Goal: Download file/media

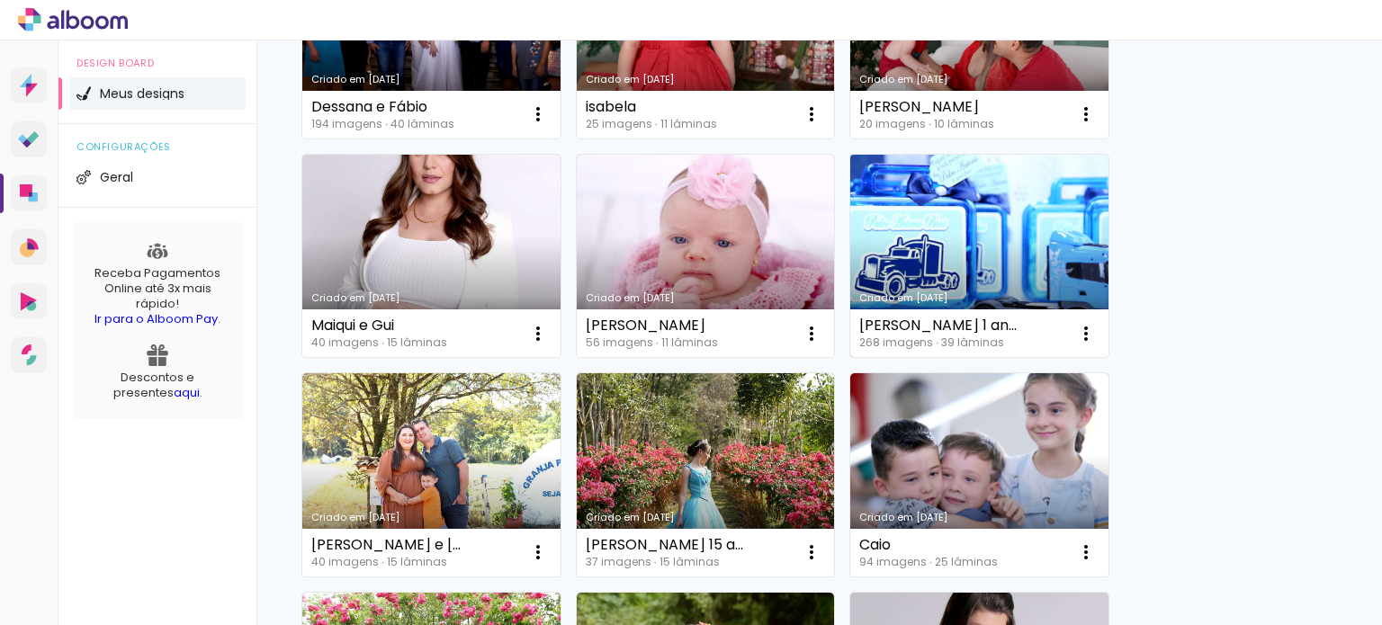
scroll to position [360, 0]
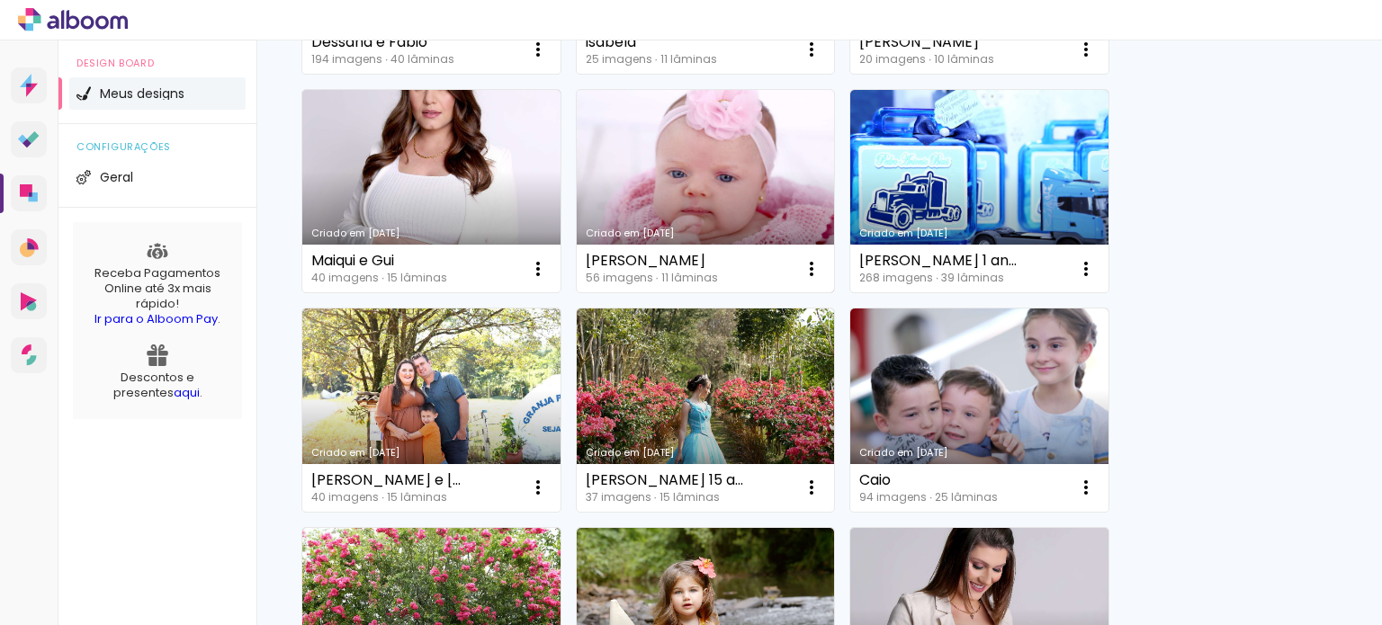
click at [777, 215] on link "Criado em [DATE]" at bounding box center [706, 191] width 258 height 203
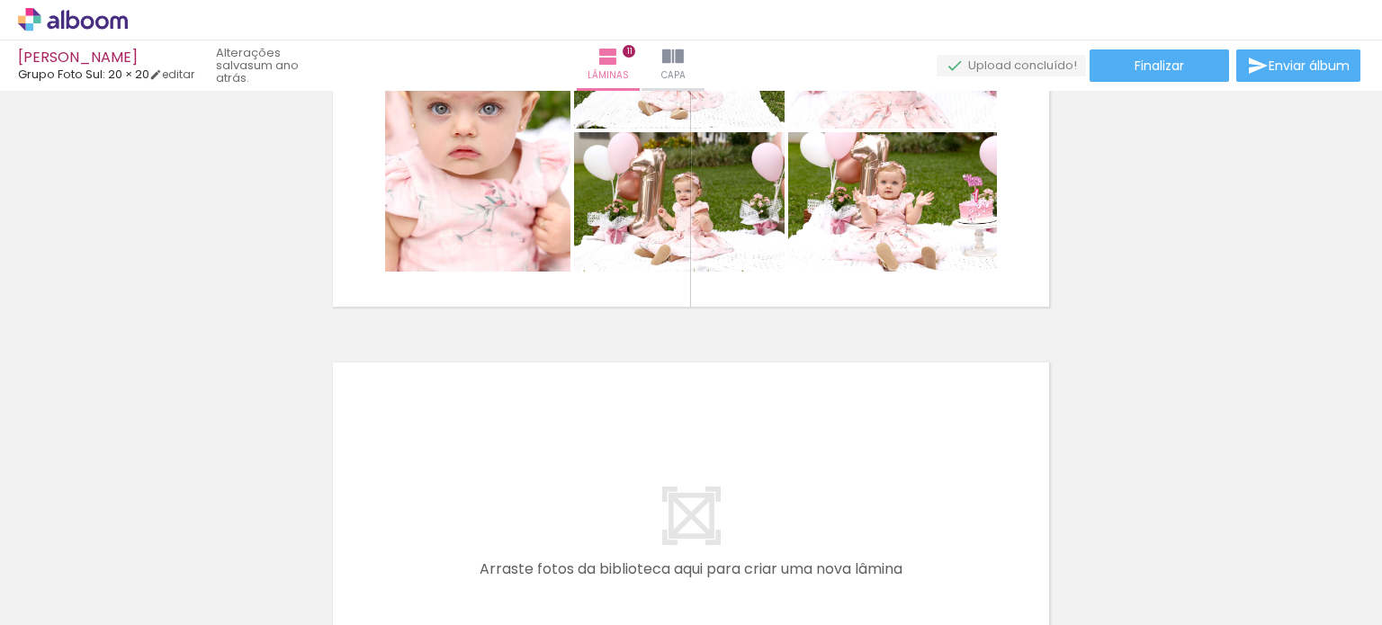
scroll to position [4458, 0]
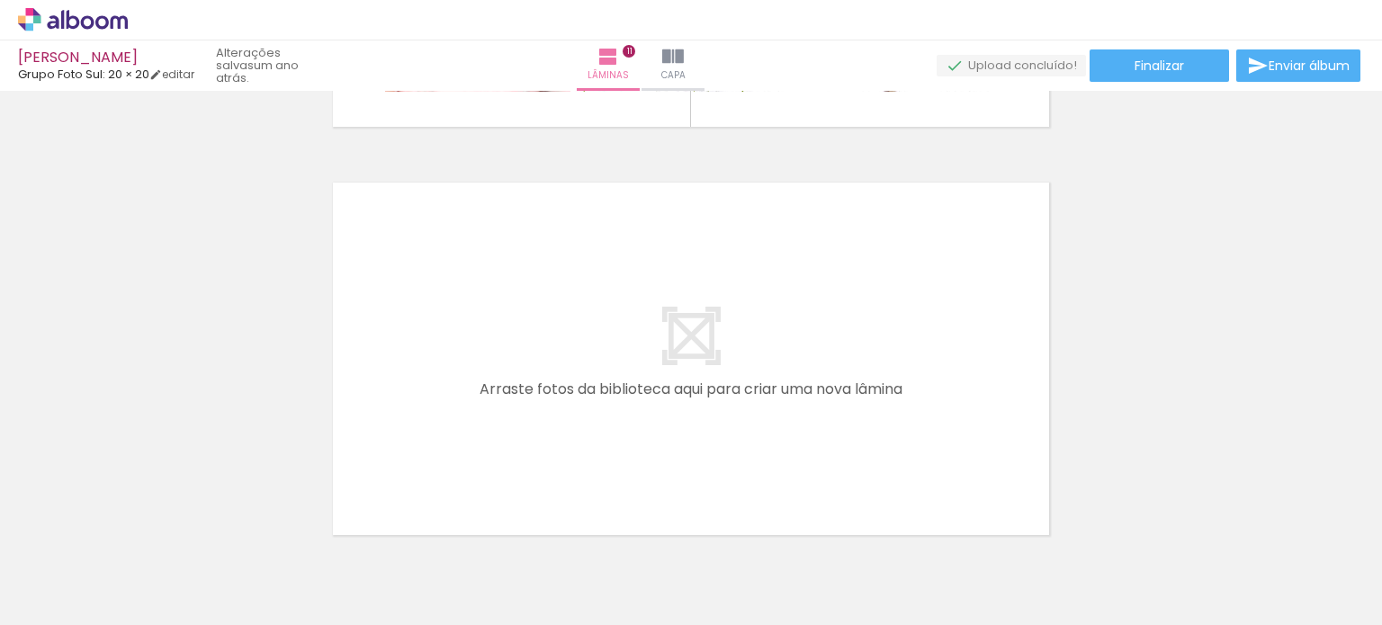
click at [0, 0] on quentale-layouter at bounding box center [0, 0] width 0 height 0
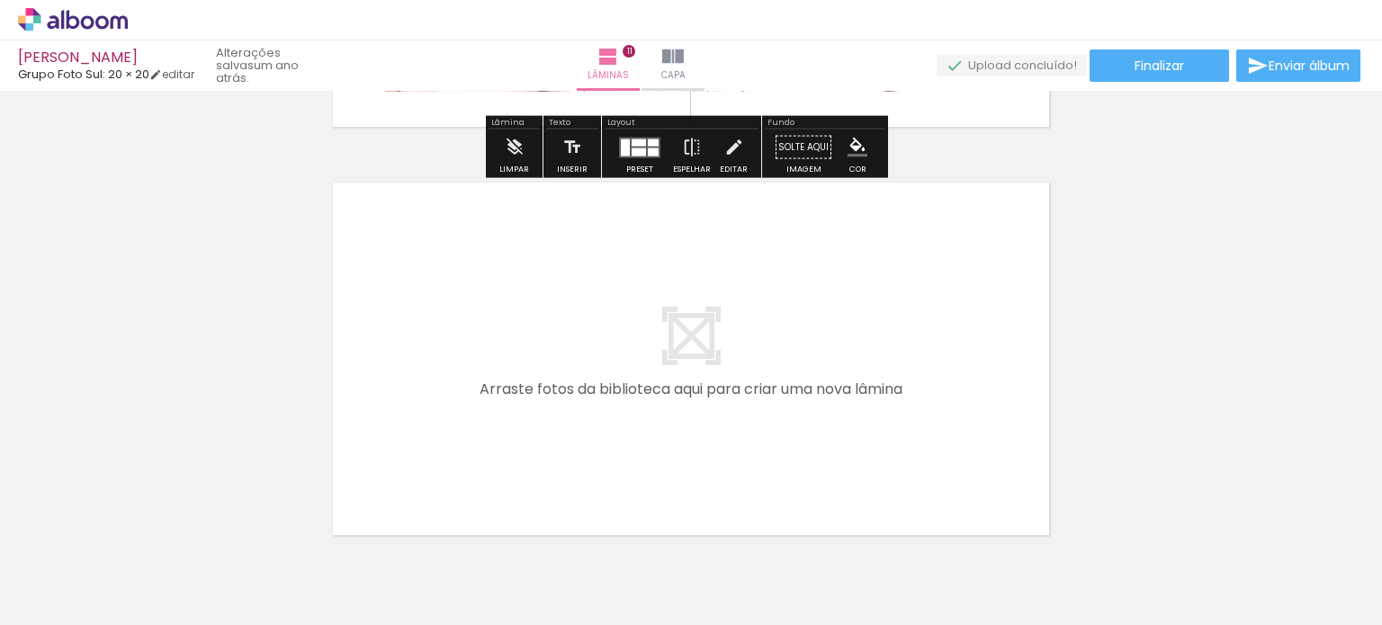
scroll to position [4548, 0]
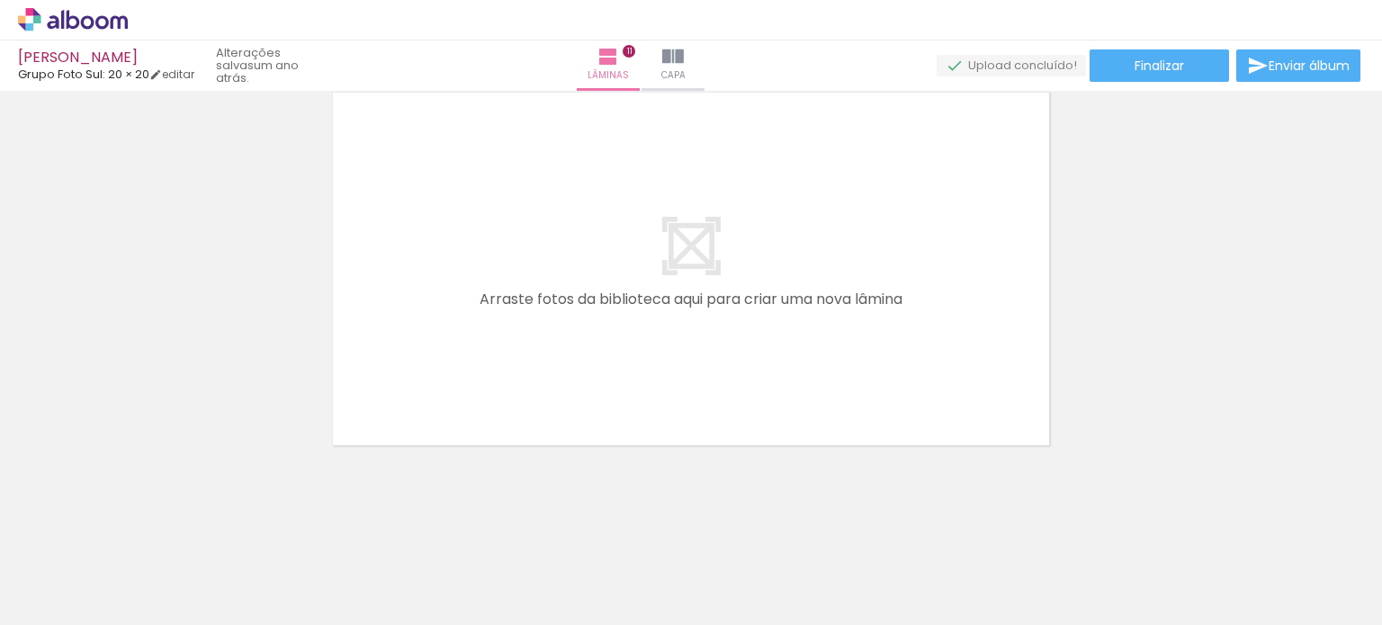
click at [0, 0] on span "Adicionar Fotos" at bounding box center [0, 0] width 0 height 0
click at [0, 0] on input "file" at bounding box center [0, 0] width 0 height 0
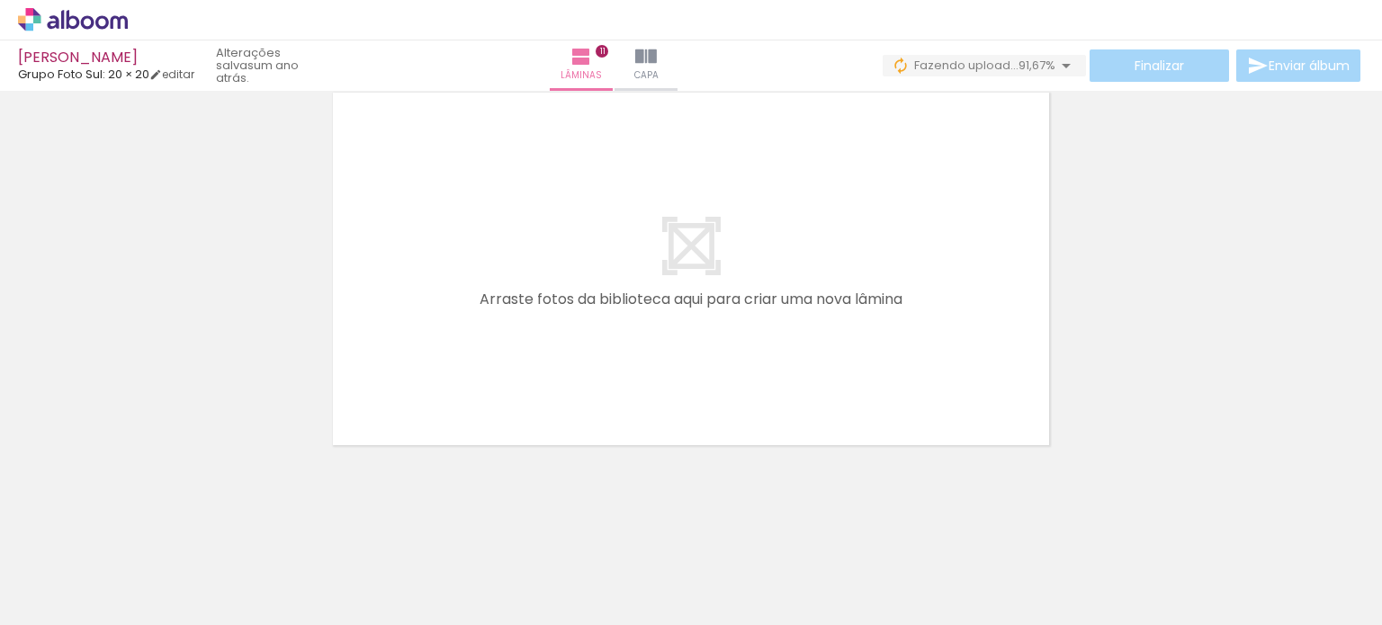
scroll to position [0, 4815]
click at [1011, 591] on div at bounding box center [1007, 564] width 89 height 63
click at [78, 600] on span "Adicionar Fotos" at bounding box center [64, 601] width 54 height 20
click at [0, 0] on input "file" at bounding box center [0, 0] width 0 height 0
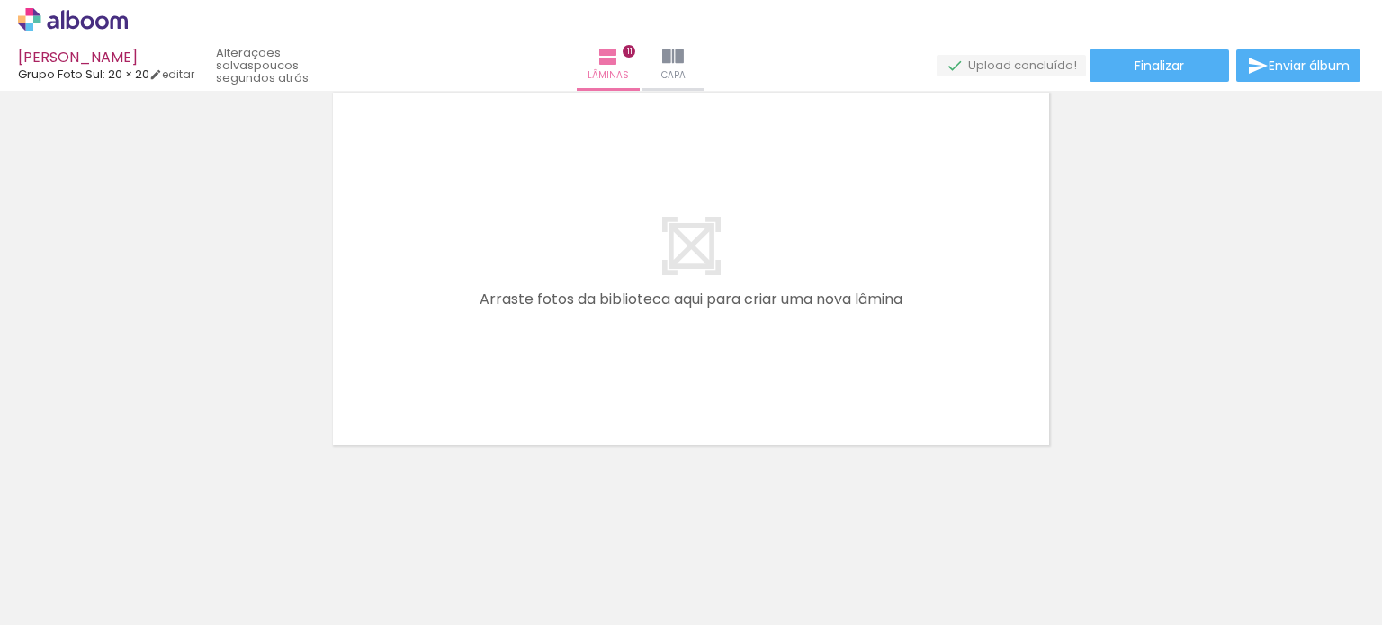
scroll to position [0, 3866]
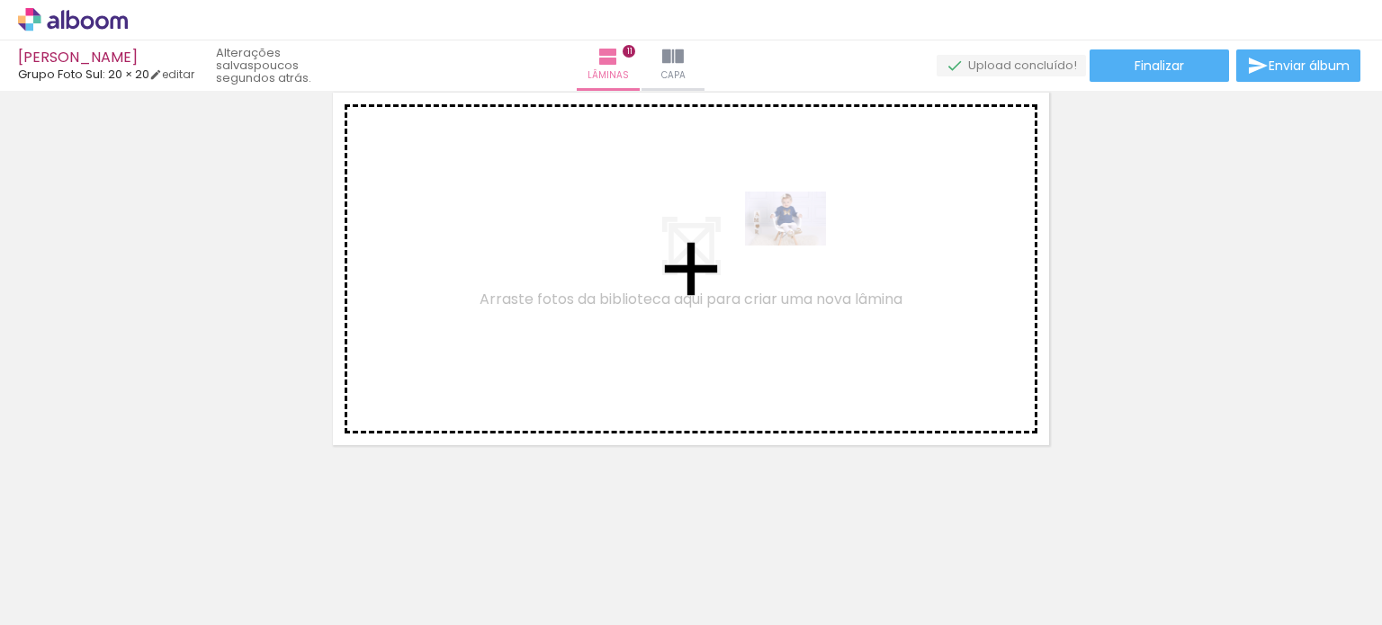
drag, startPoint x: 759, startPoint y: 564, endPoint x: 799, endPoint y: 246, distance: 320.9
click at [799, 246] on quentale-workspace at bounding box center [691, 312] width 1382 height 625
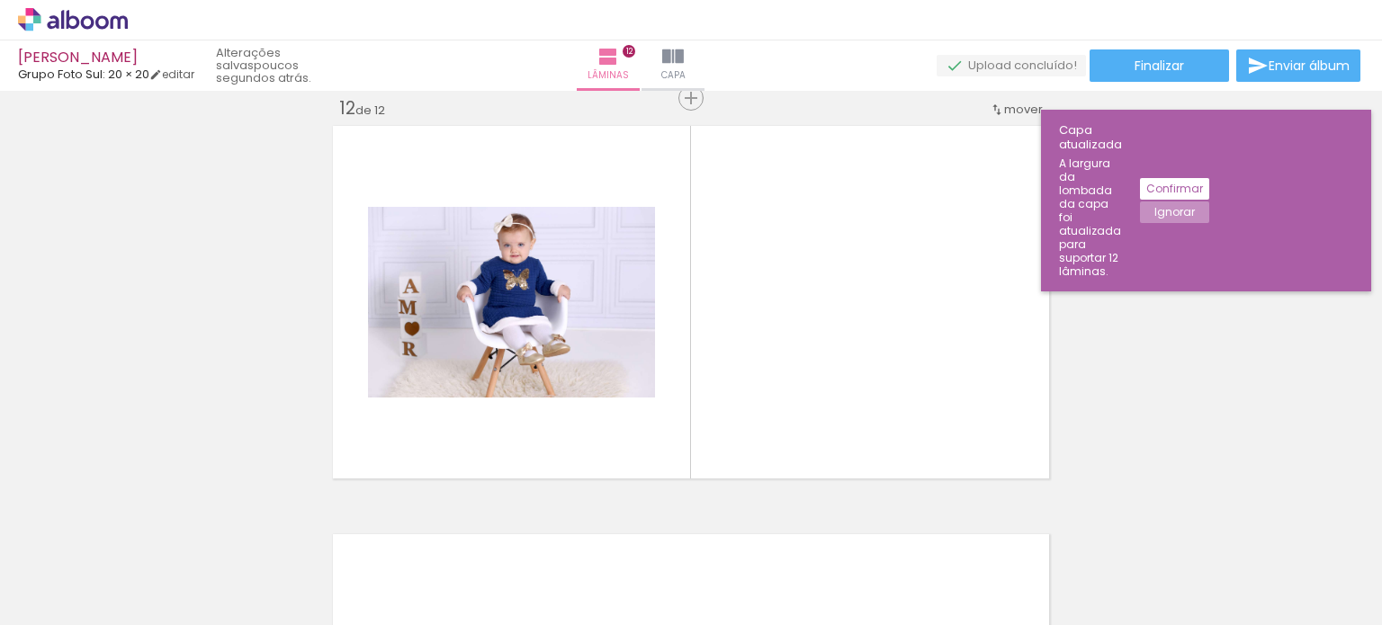
scroll to position [0, 4815]
click at [1028, 578] on div at bounding box center [1007, 564] width 89 height 63
click at [1301, 582] on div at bounding box center [1309, 564] width 89 height 63
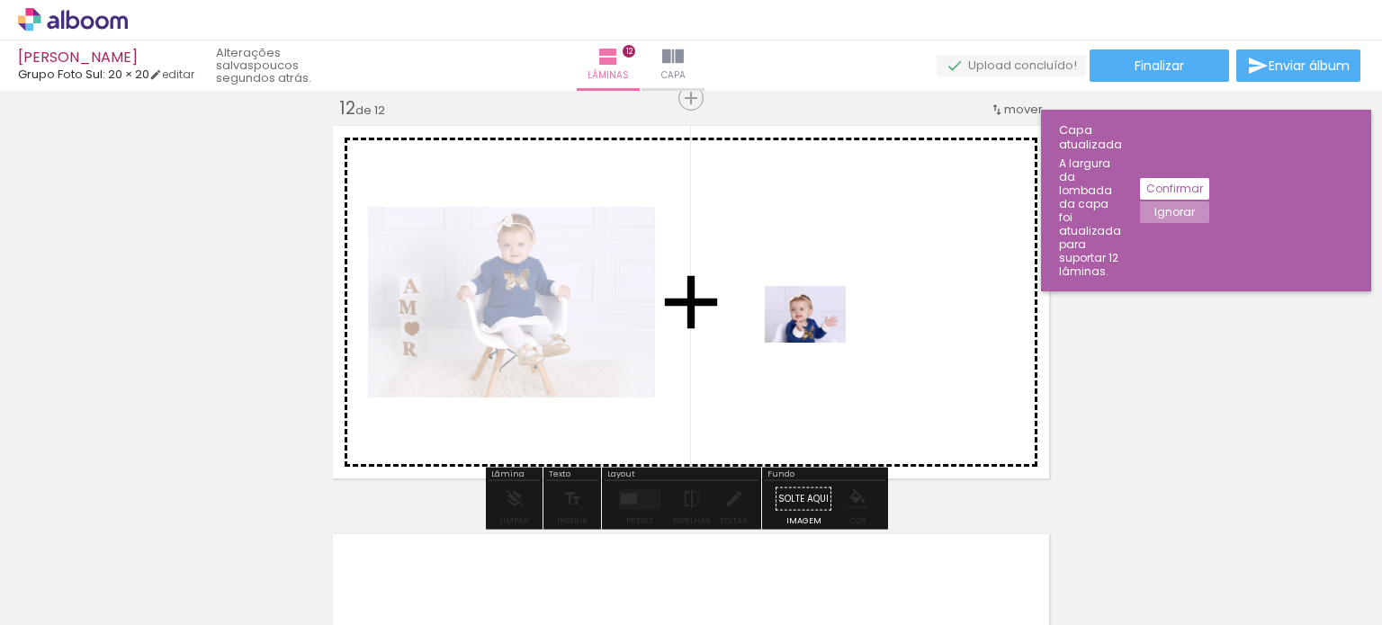
drag, startPoint x: 1200, startPoint y: 517, endPoint x: 819, endPoint y: 340, distance: 420.6
click at [819, 340] on quentale-workspace at bounding box center [691, 312] width 1382 height 625
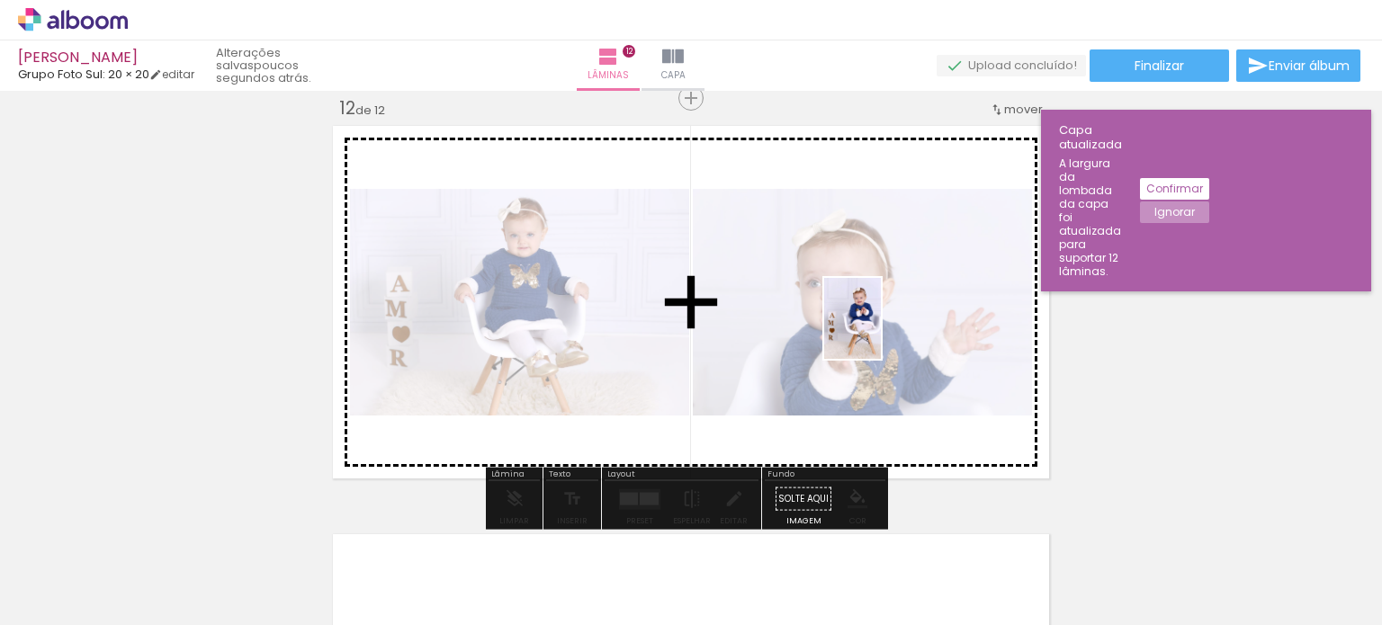
drag, startPoint x: 1200, startPoint y: 599, endPoint x: 1131, endPoint y: 589, distance: 70.0
click at [876, 326] on quentale-workspace at bounding box center [691, 312] width 1382 height 625
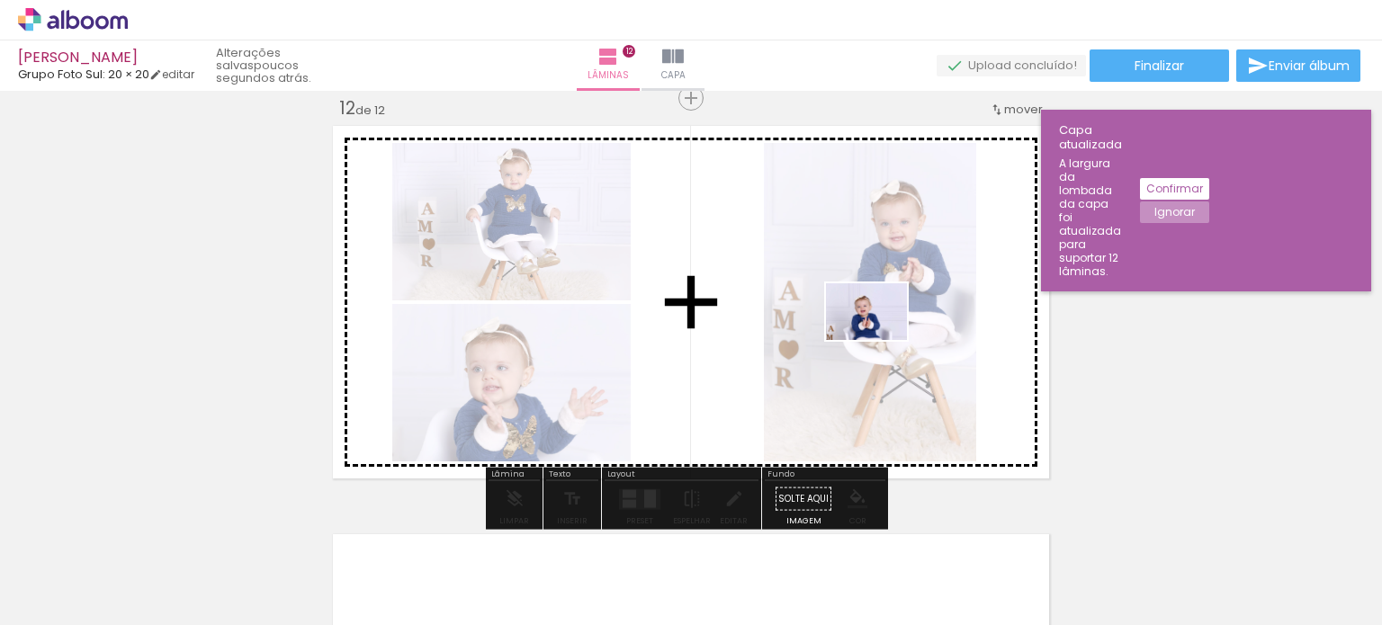
drag, startPoint x: 1122, startPoint y: 583, endPoint x: 880, endPoint y: 337, distance: 344.8
click at [880, 337] on quentale-workspace at bounding box center [691, 312] width 1382 height 625
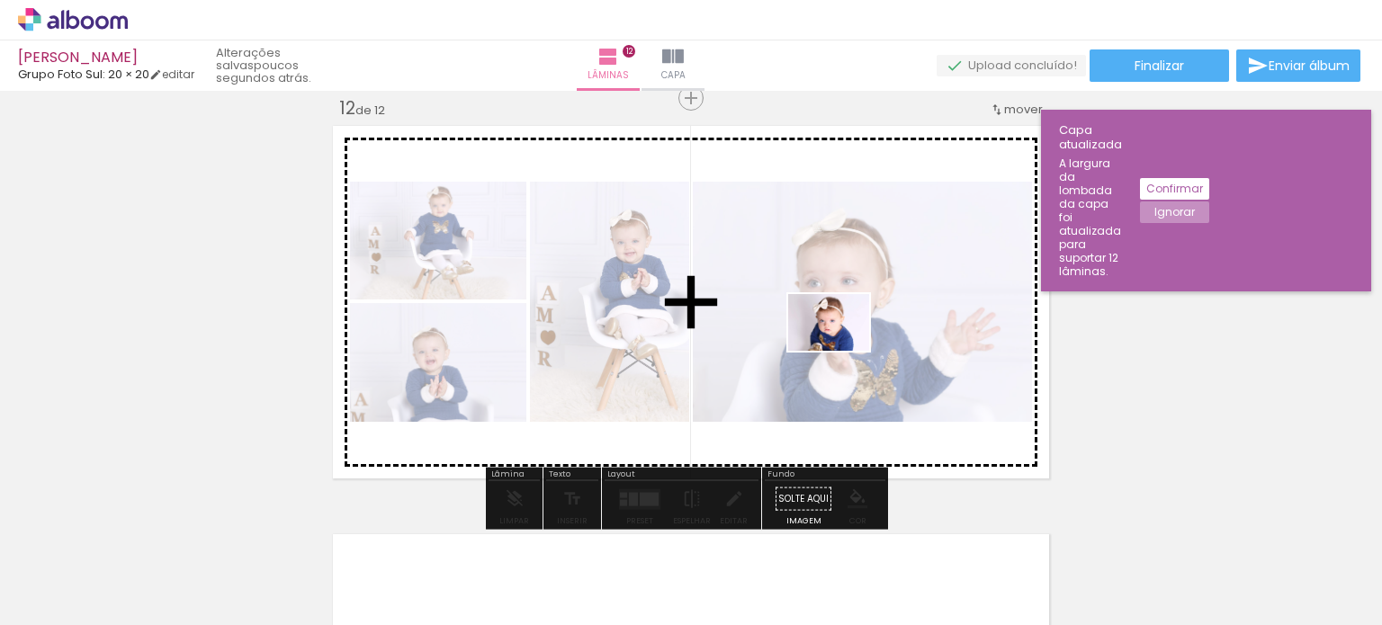
drag, startPoint x: 994, startPoint y: 551, endPoint x: 902, endPoint y: 372, distance: 202.0
click at [841, 346] on quentale-workspace at bounding box center [691, 312] width 1382 height 625
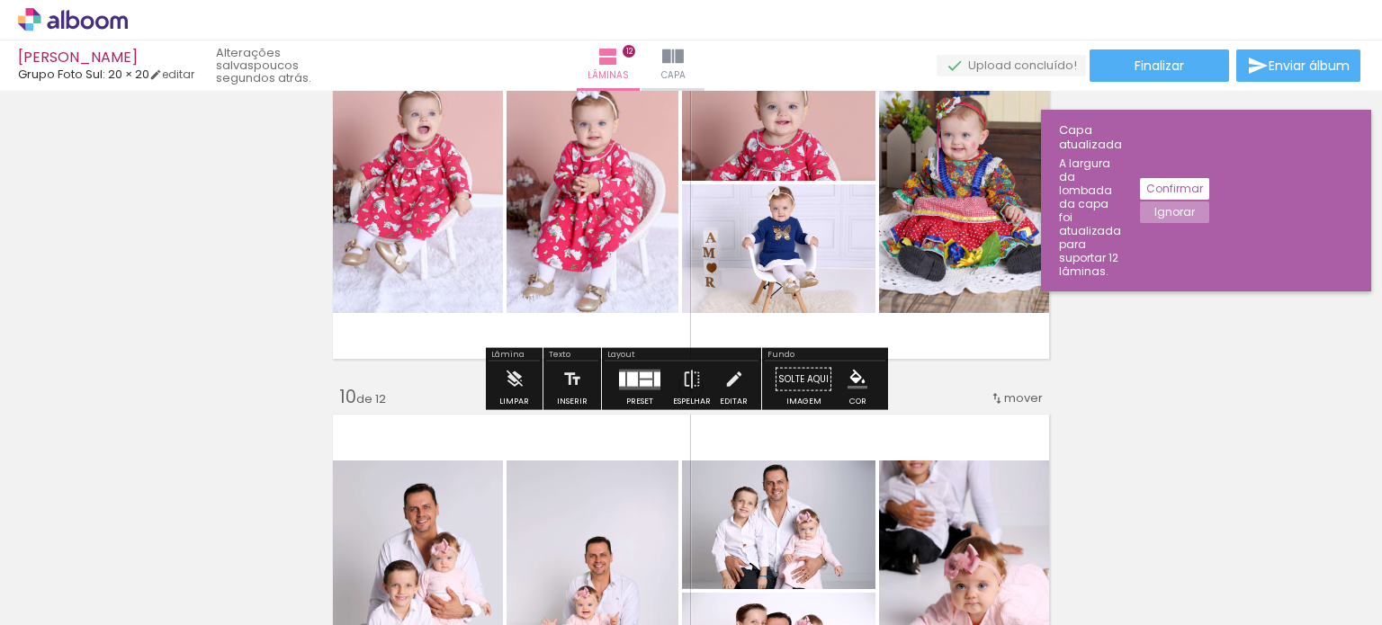
scroll to position [3436, 0]
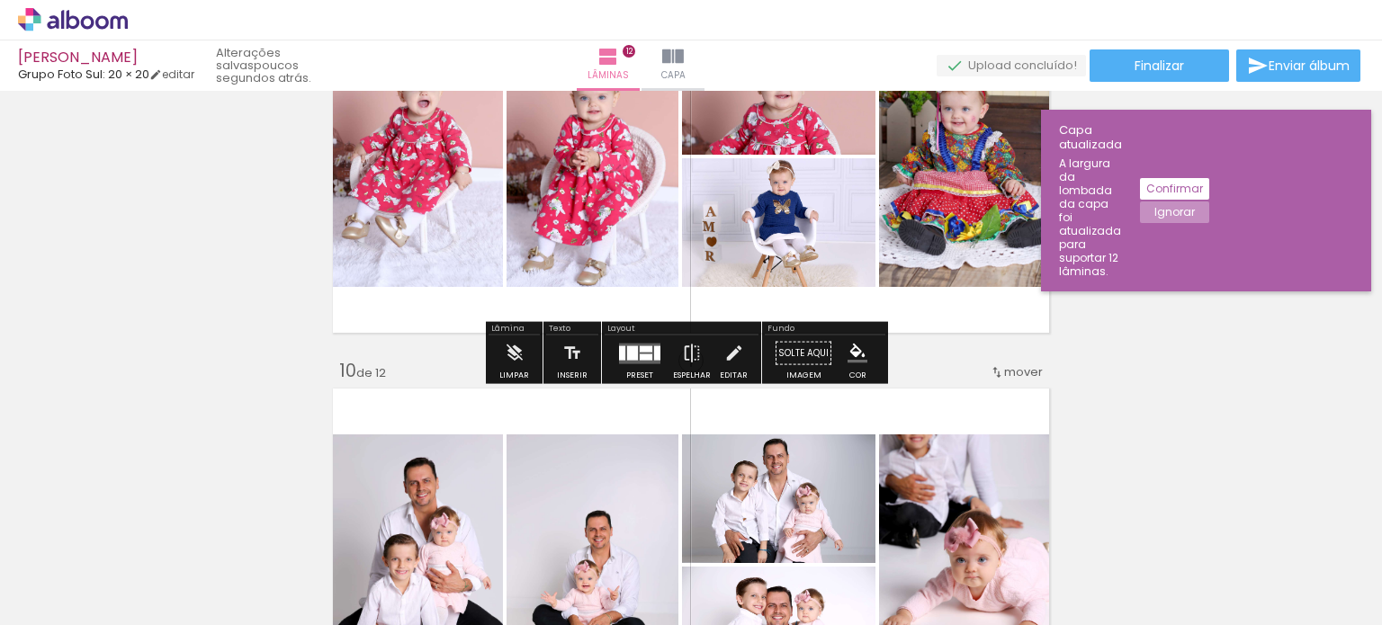
click at [812, 243] on quentale-photo at bounding box center [778, 222] width 193 height 129
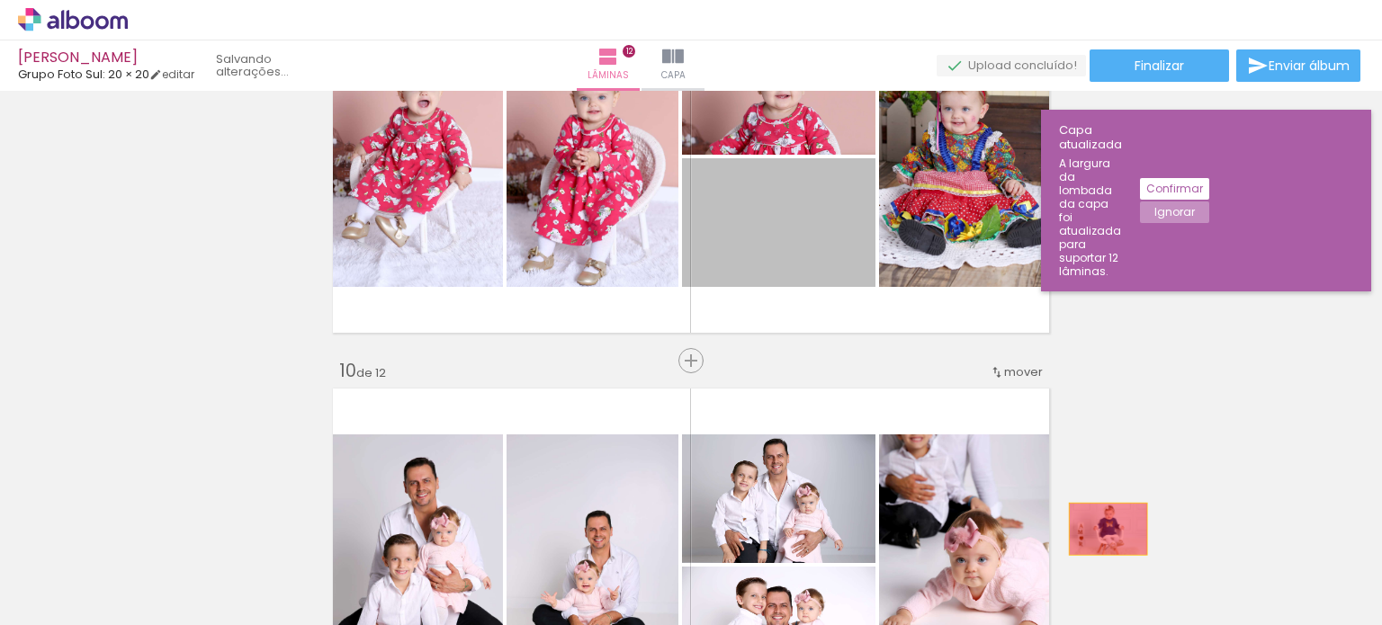
drag, startPoint x: 806, startPoint y: 229, endPoint x: 1068, endPoint y: 431, distance: 330.4
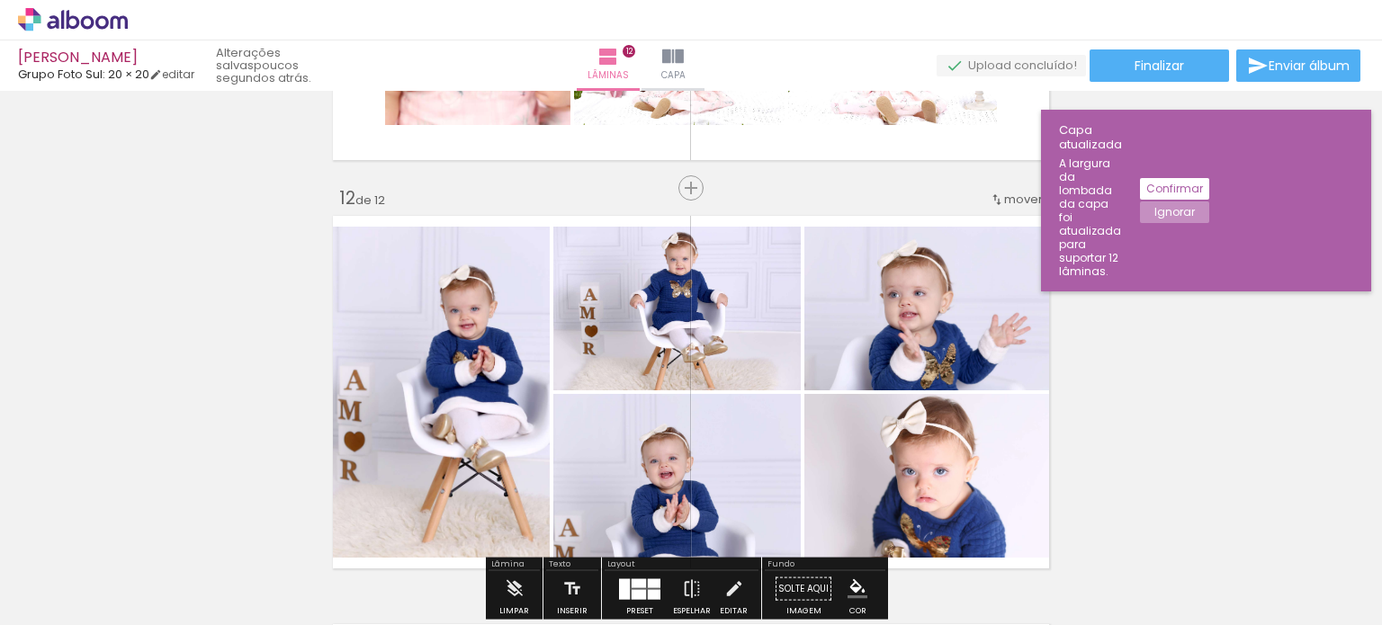
scroll to position [4515, 0]
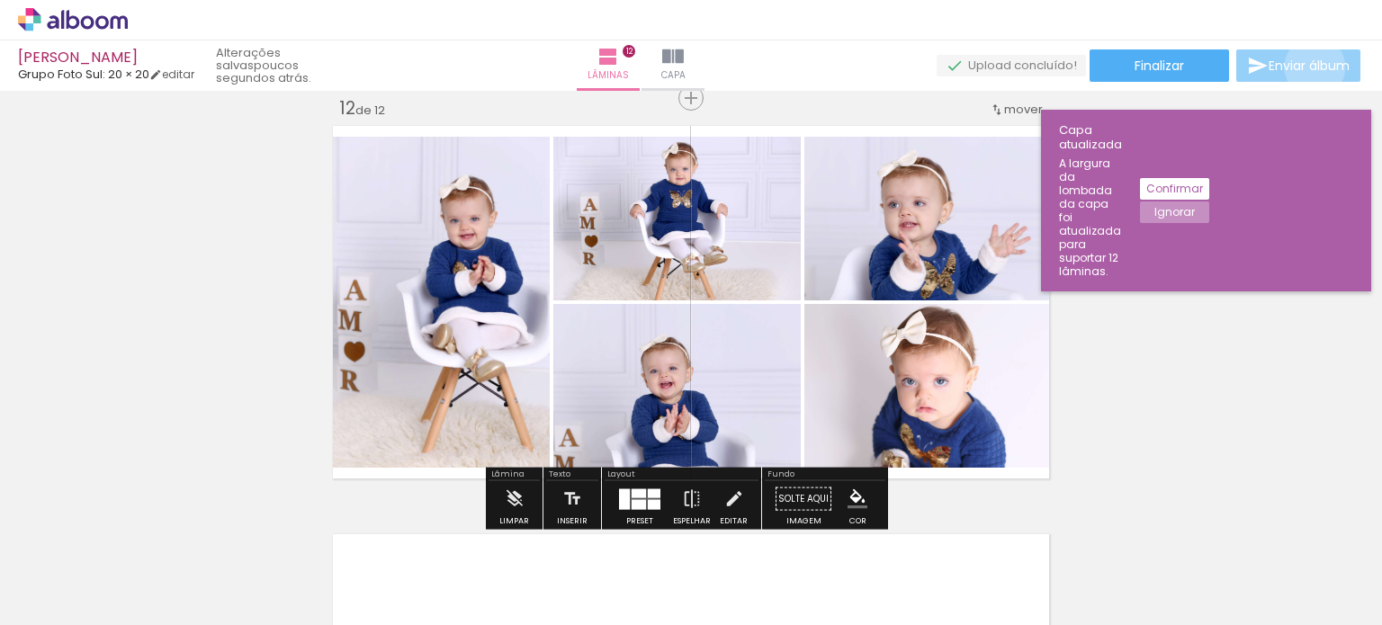
click at [1310, 67] on span "Enviar álbum" at bounding box center [1308, 65] width 81 height 13
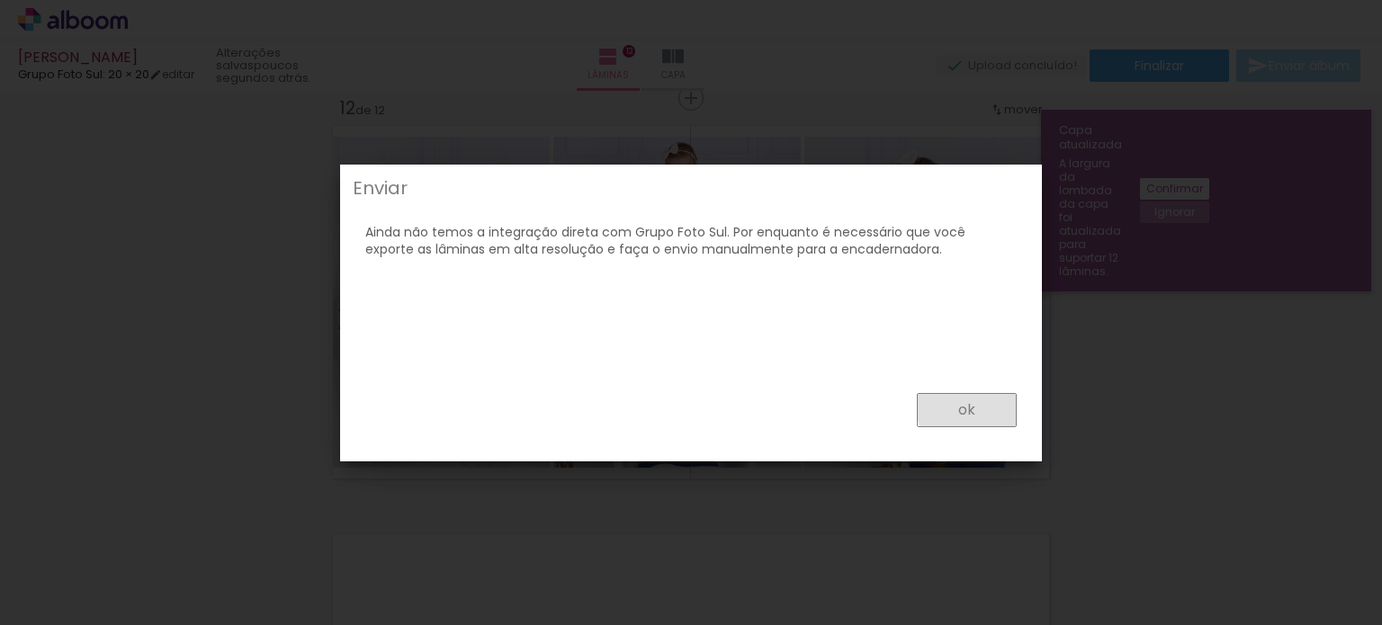
click at [981, 406] on paper-button "ok" at bounding box center [967, 410] width 100 height 34
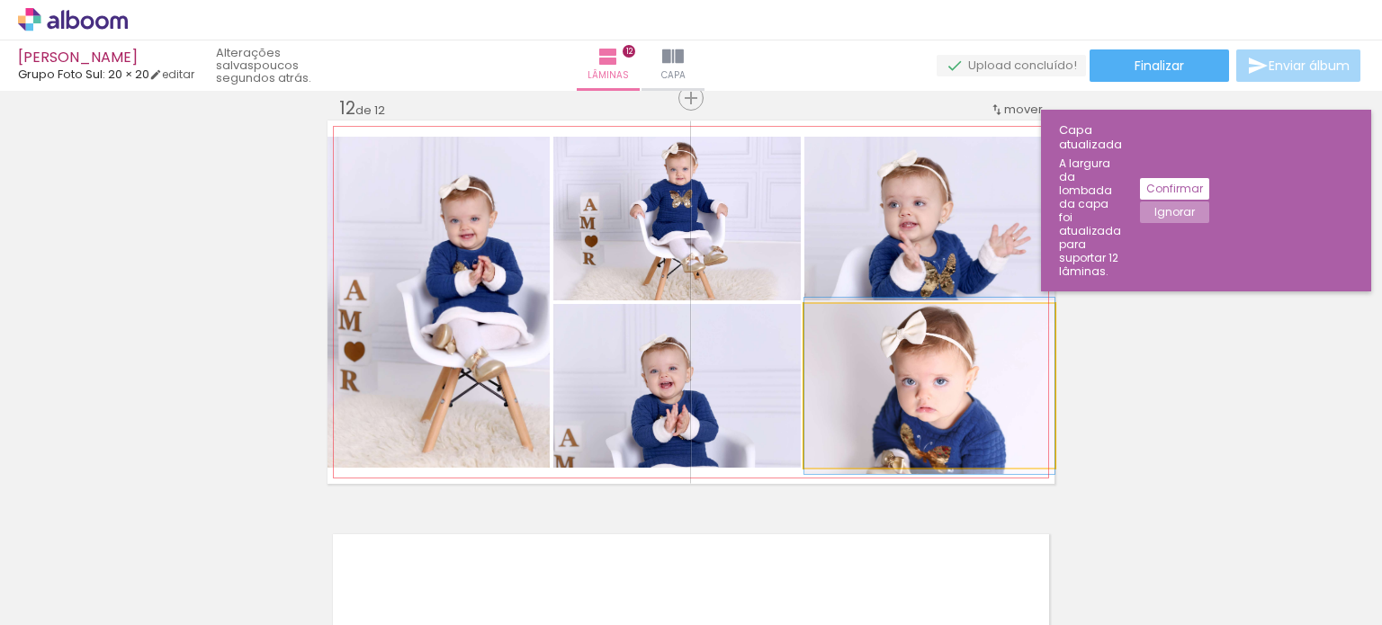
click at [907, 417] on quentale-photo at bounding box center [929, 386] width 250 height 164
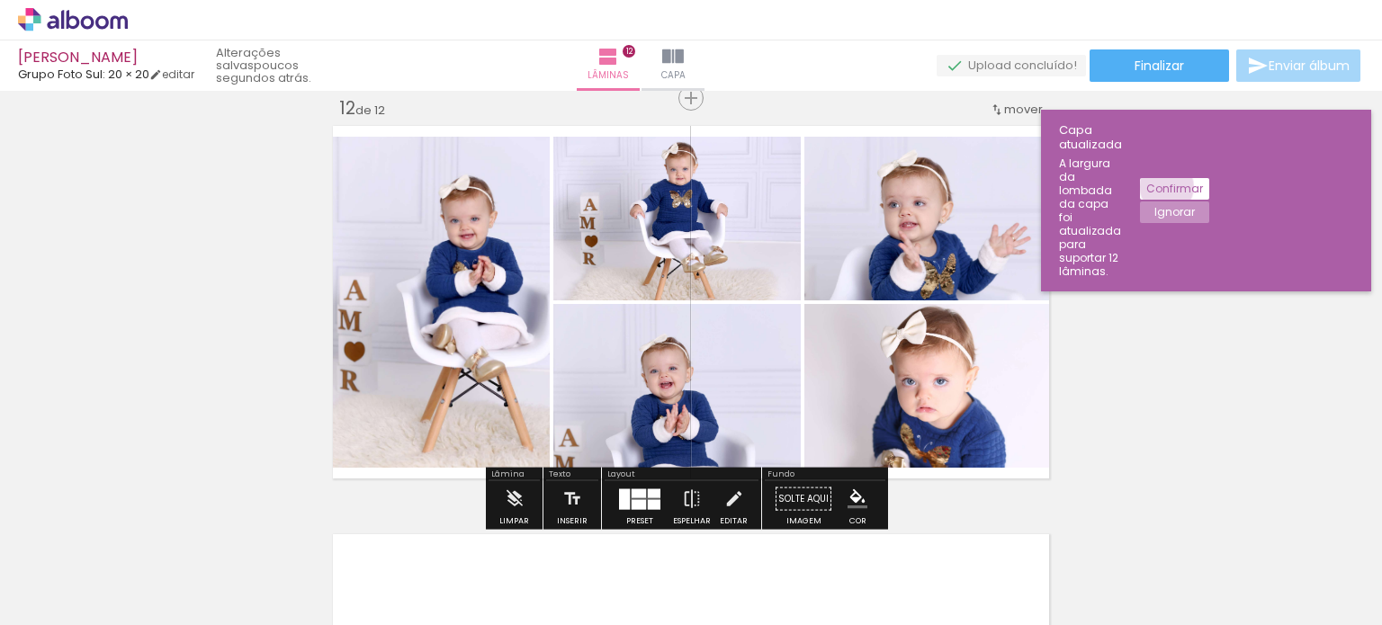
click at [0, 0] on slot "Confirmar" at bounding box center [0, 0] width 0 height 0
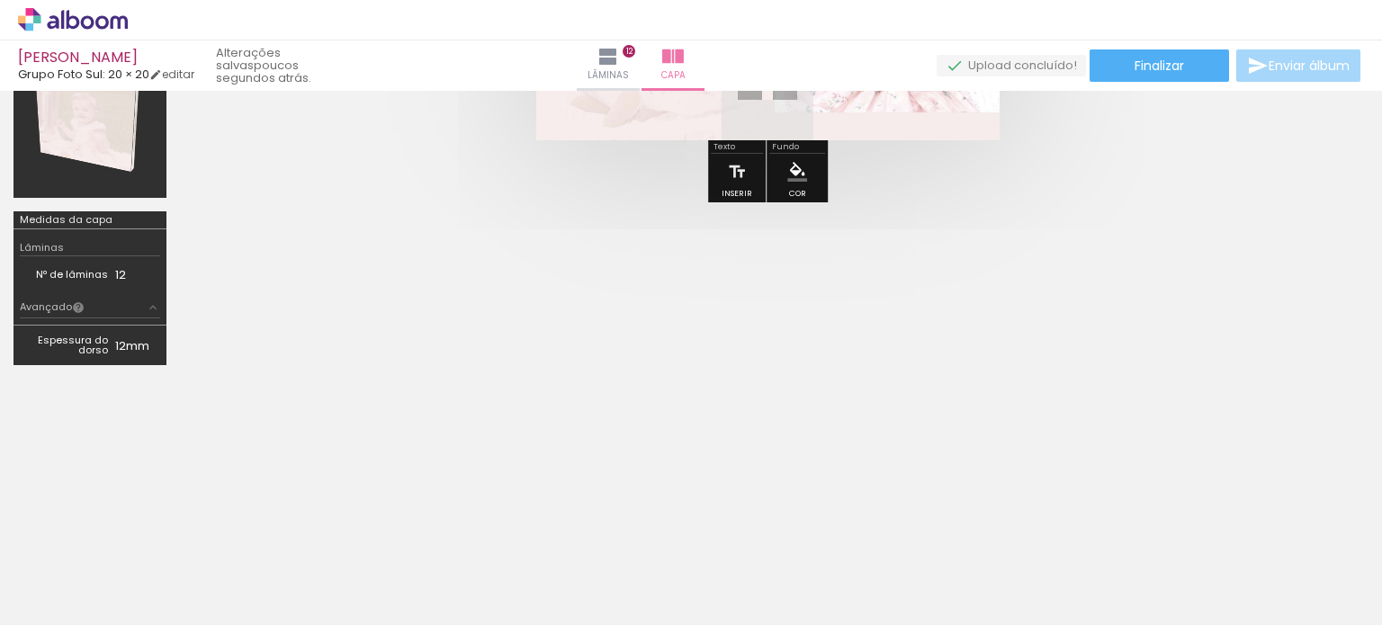
scroll to position [54, 0]
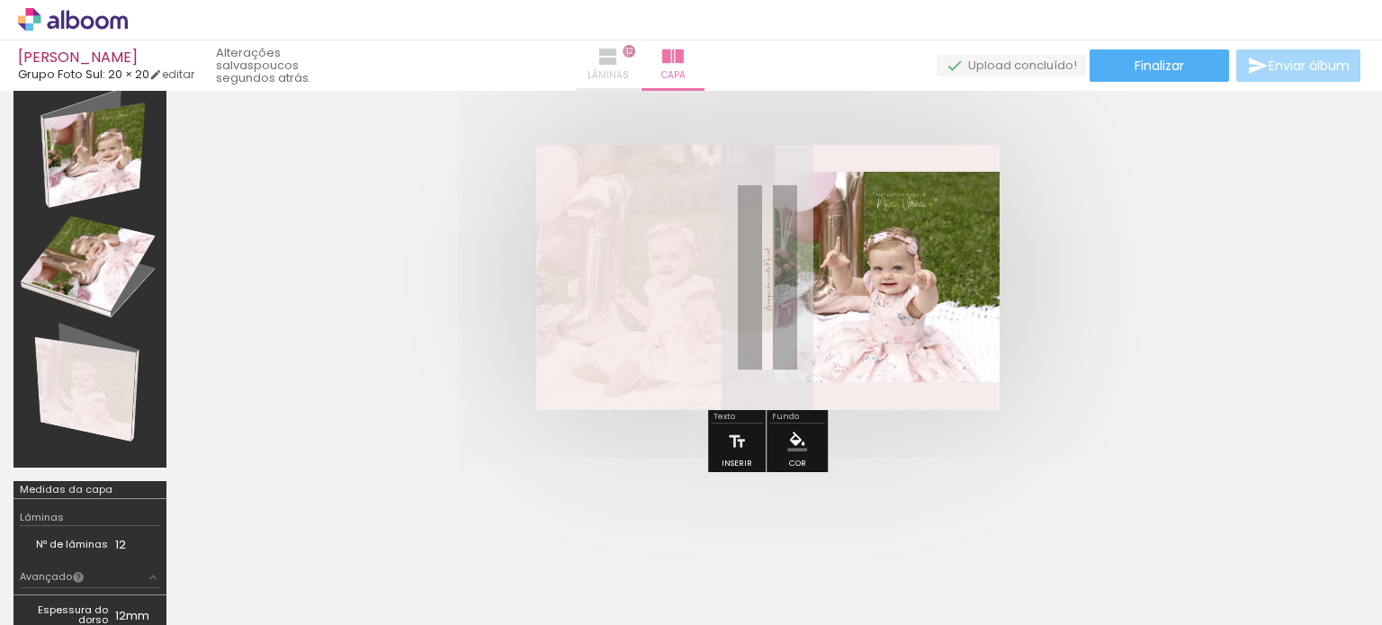
click at [619, 58] on iron-icon at bounding box center [608, 57] width 22 height 22
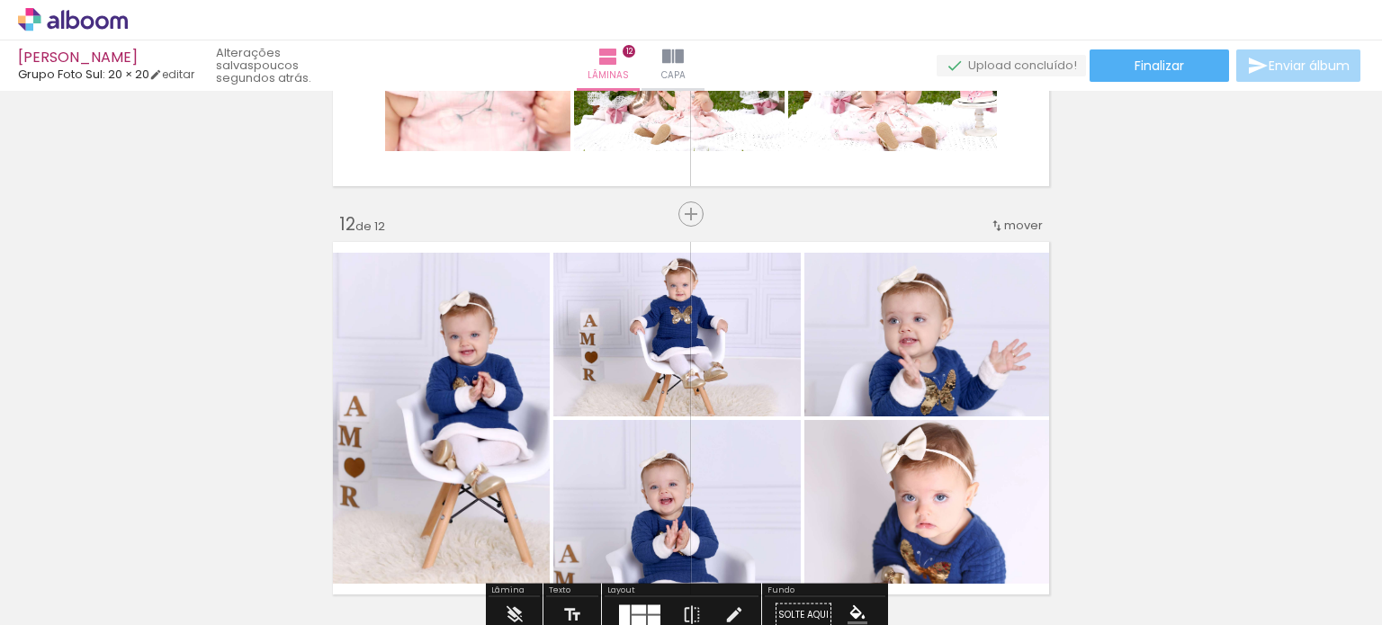
scroll to position [4372, 0]
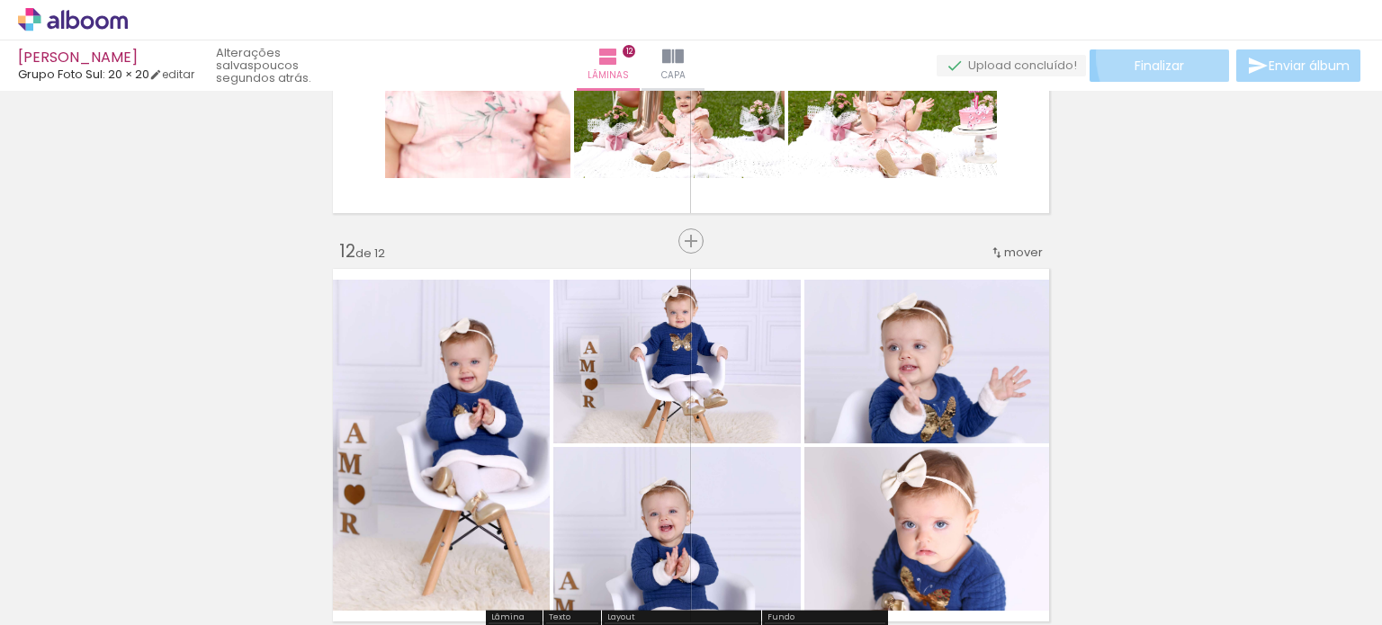
click at [1178, 56] on paper-button "Finalizar" at bounding box center [1158, 65] width 139 height 32
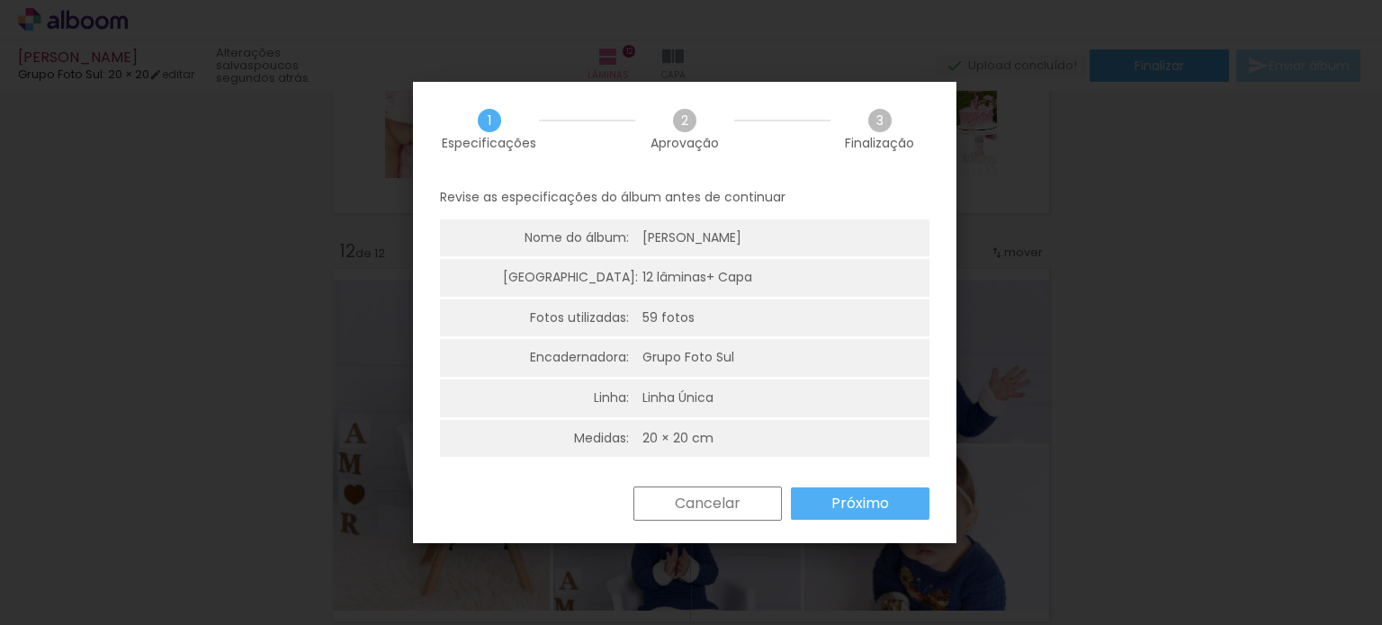
click at [0, 0] on slot "Cancelar" at bounding box center [0, 0] width 0 height 0
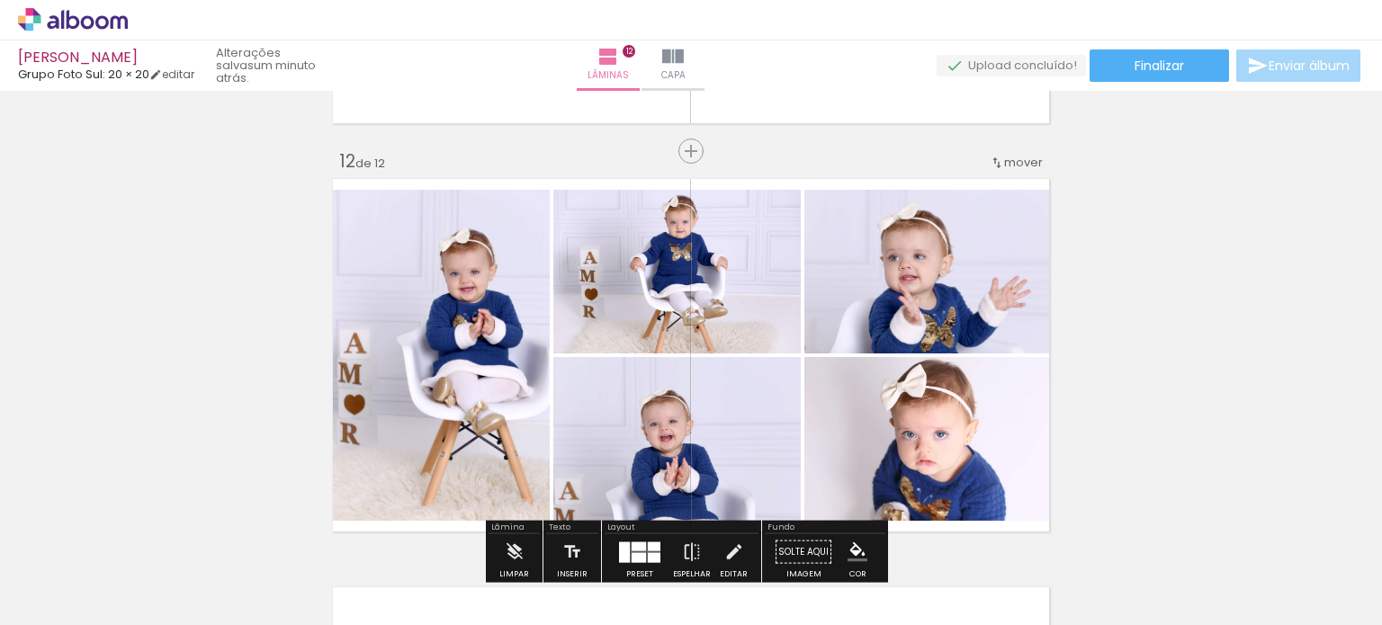
scroll to position [4552, 0]
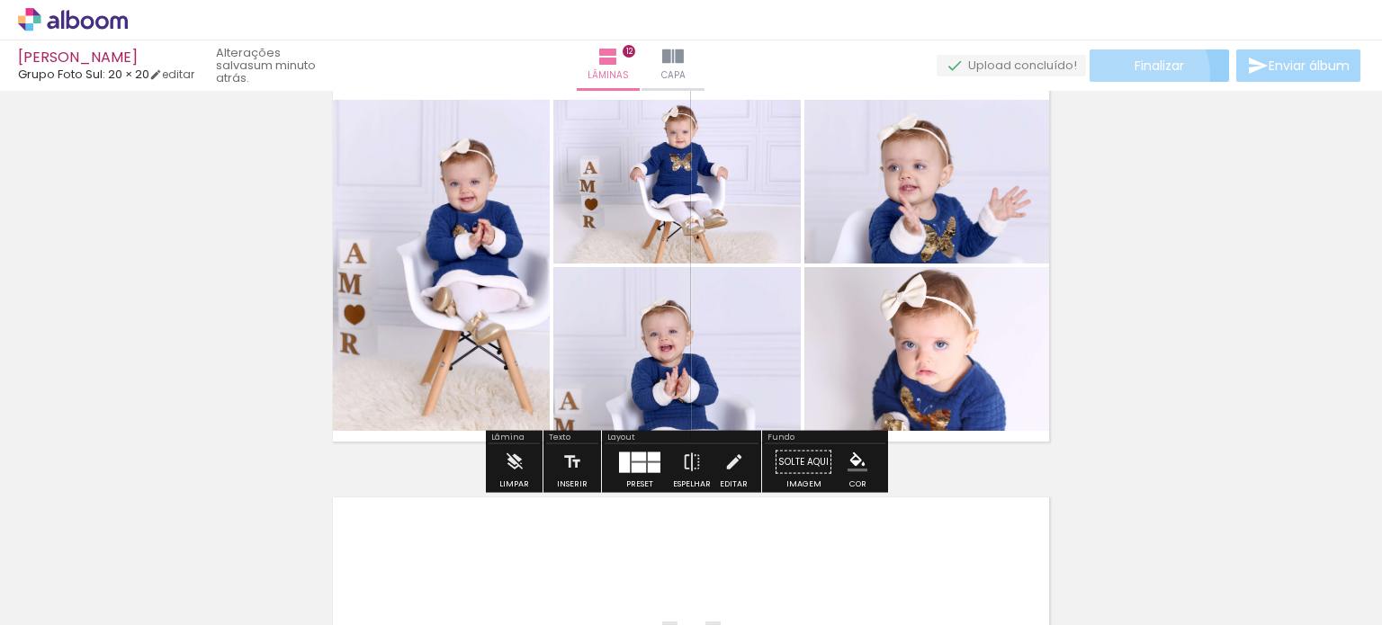
click at [1130, 75] on paper-button "Finalizar" at bounding box center [1158, 65] width 139 height 32
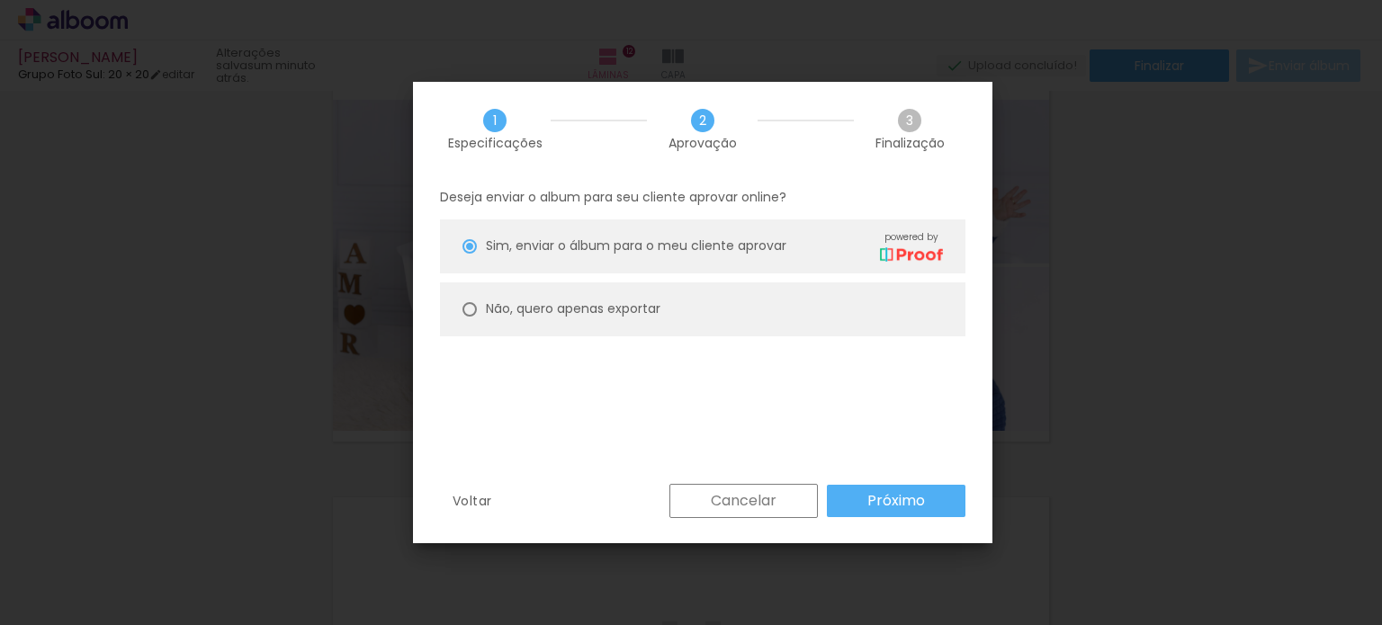
scroll to position [0, 4815]
click at [643, 318] on paper-radio-button "Não, quero apenas exportar" at bounding box center [702, 309] width 525 height 54
type paper-radio-button "on"
click at [904, 488] on paper-button "Próximo" at bounding box center [896, 501] width 139 height 32
type input "Alta, 300 DPI"
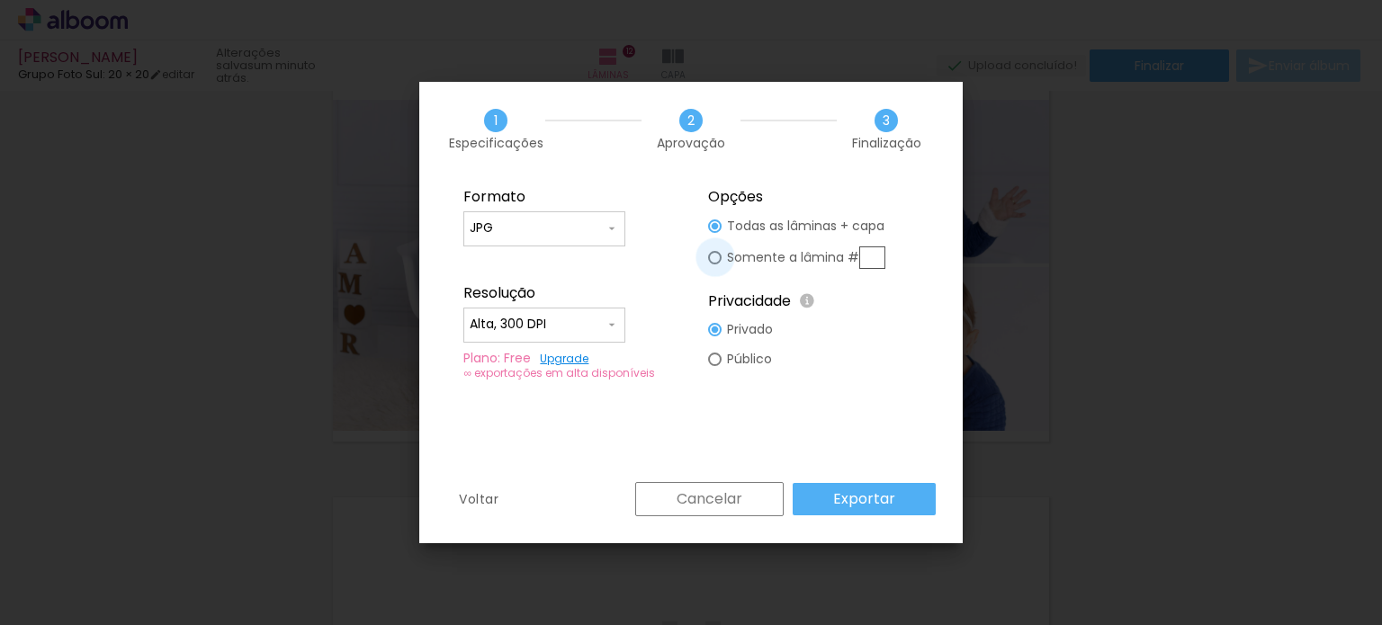
click at [712, 259] on div at bounding box center [714, 257] width 13 height 13
type paper-radio-button "on"
click at [0, 0] on slot "Cancelar" at bounding box center [0, 0] width 0 height 0
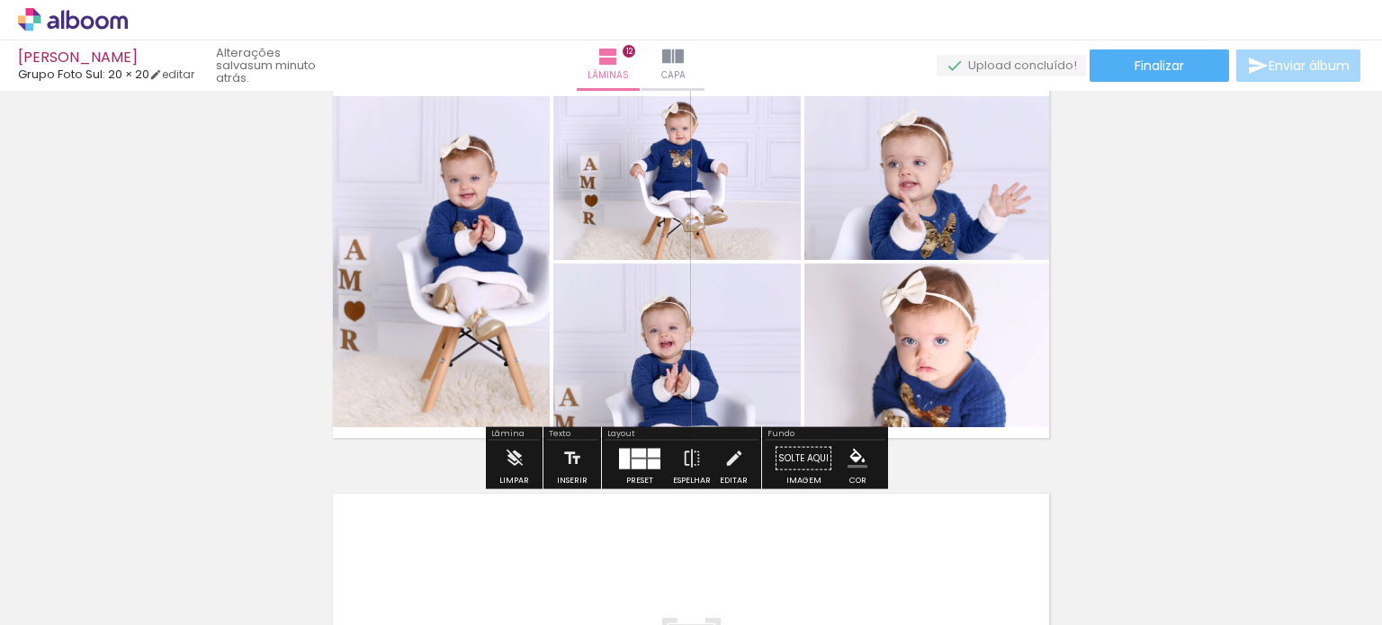
scroll to position [4462, 0]
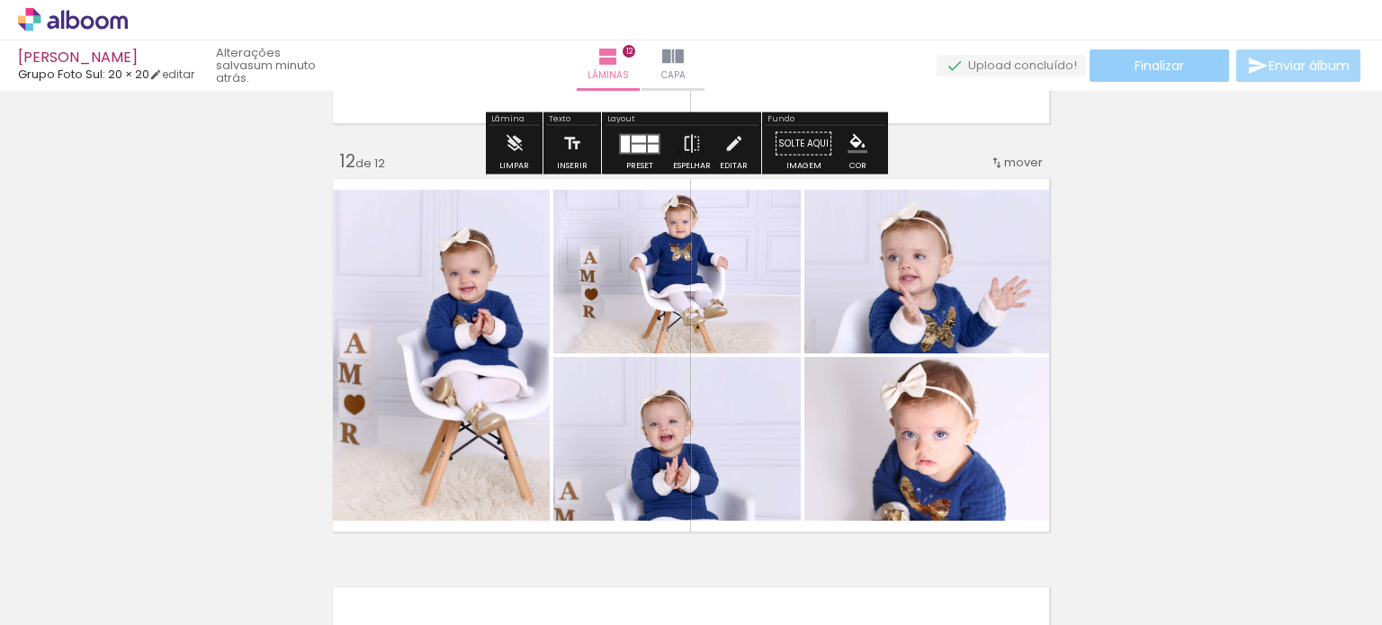
click at [1216, 62] on paper-button "Finalizar" at bounding box center [1158, 65] width 139 height 32
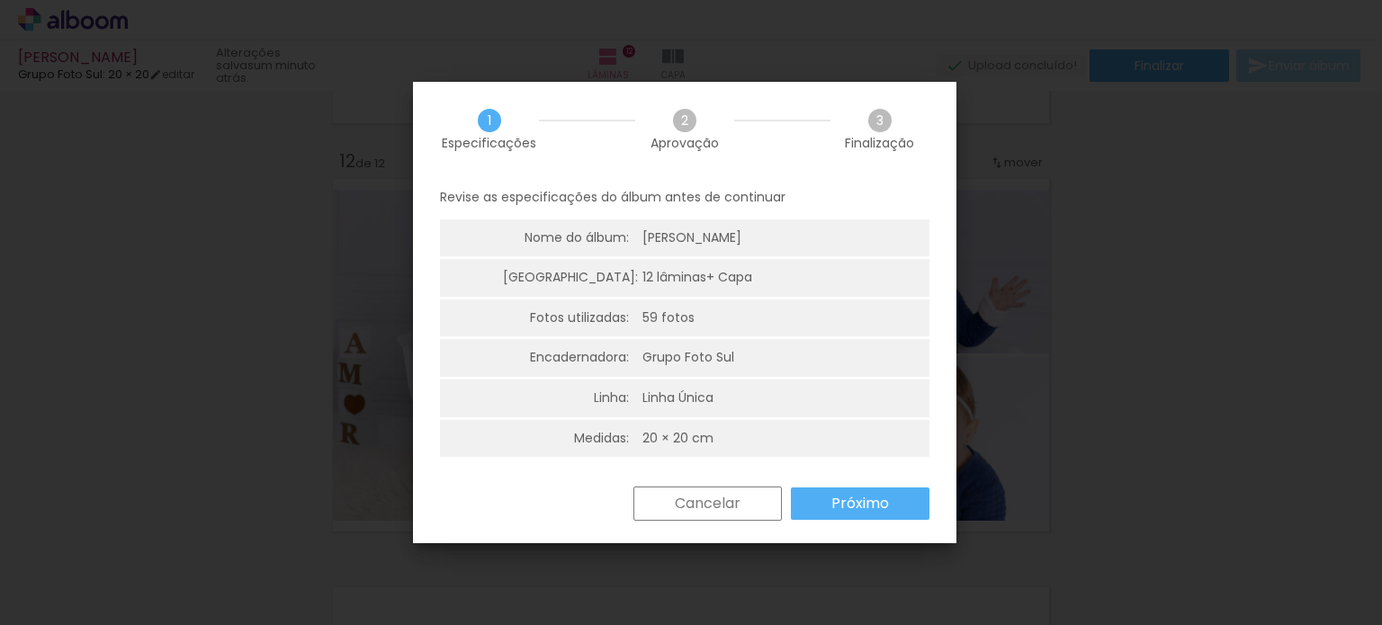
click at [0, 0] on slot "Próximo" at bounding box center [0, 0] width 0 height 0
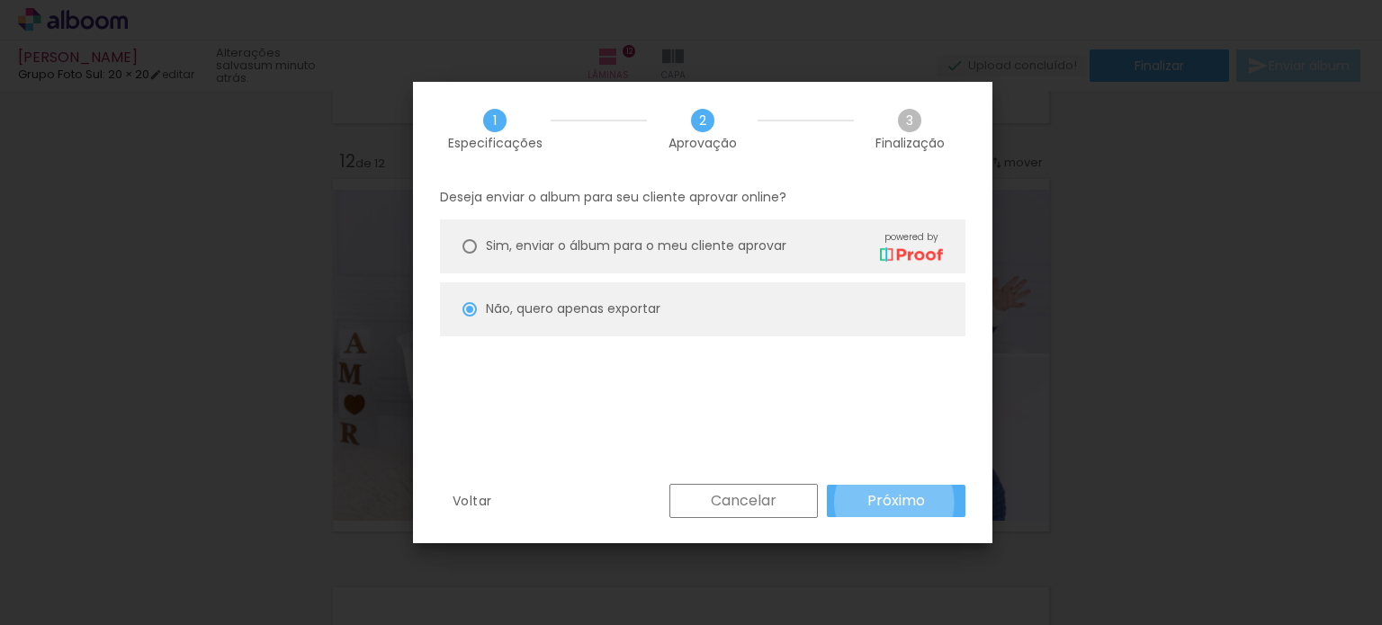
click at [0, 0] on slot "Próximo" at bounding box center [0, 0] width 0 height 0
type input "Alta, 300 DPI"
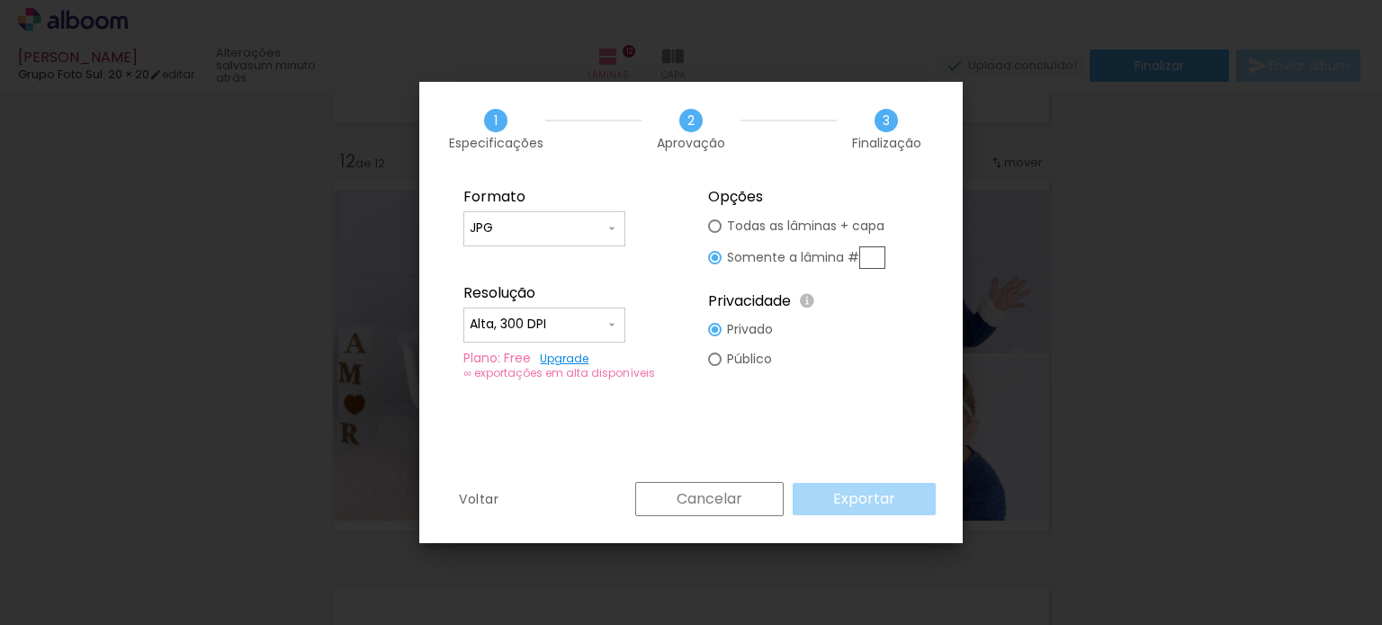
click at [877, 255] on input "text" at bounding box center [872, 257] width 26 height 22
type input "12"
click at [0, 0] on slot "Exportar" at bounding box center [0, 0] width 0 height 0
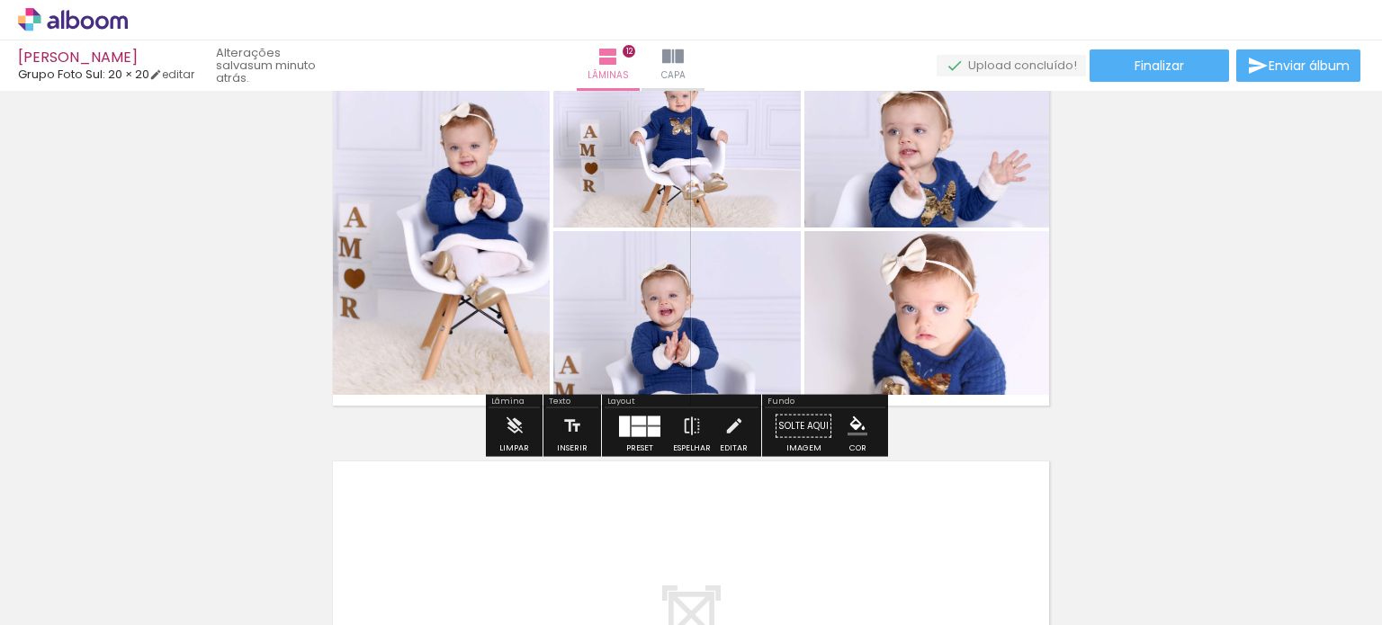
scroll to position [4498, 0]
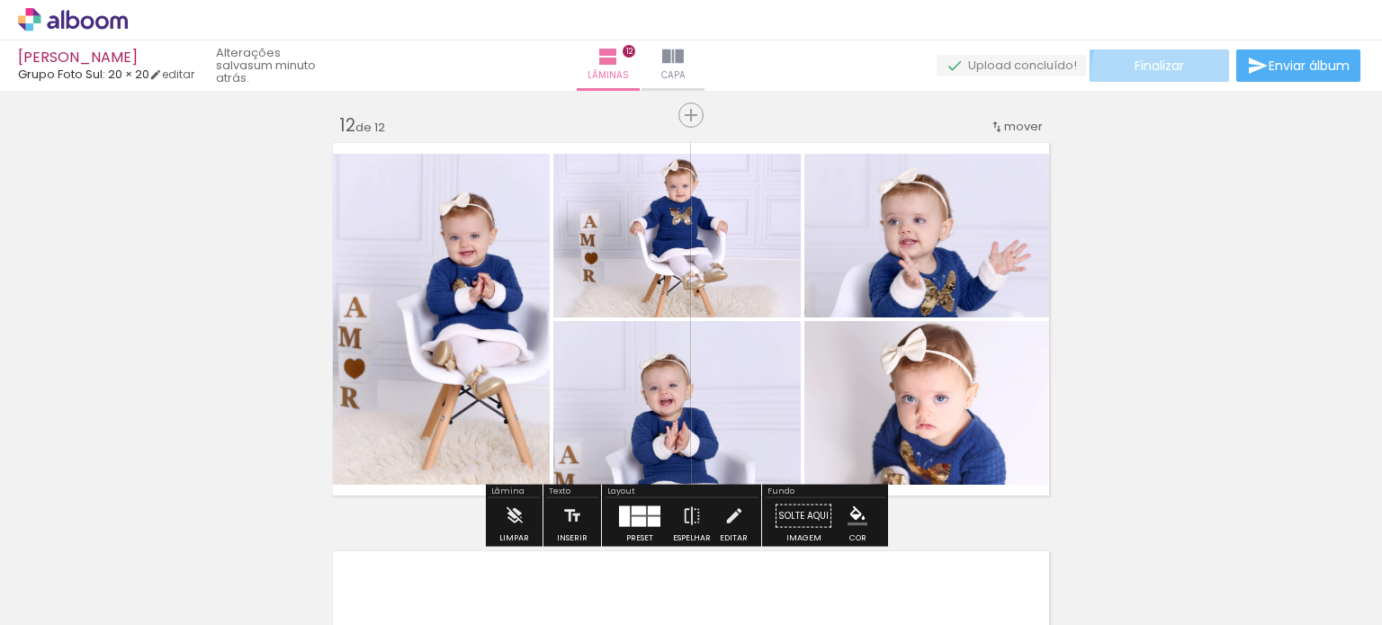
click at [1169, 75] on paper-button "Finalizar" at bounding box center [1158, 65] width 139 height 32
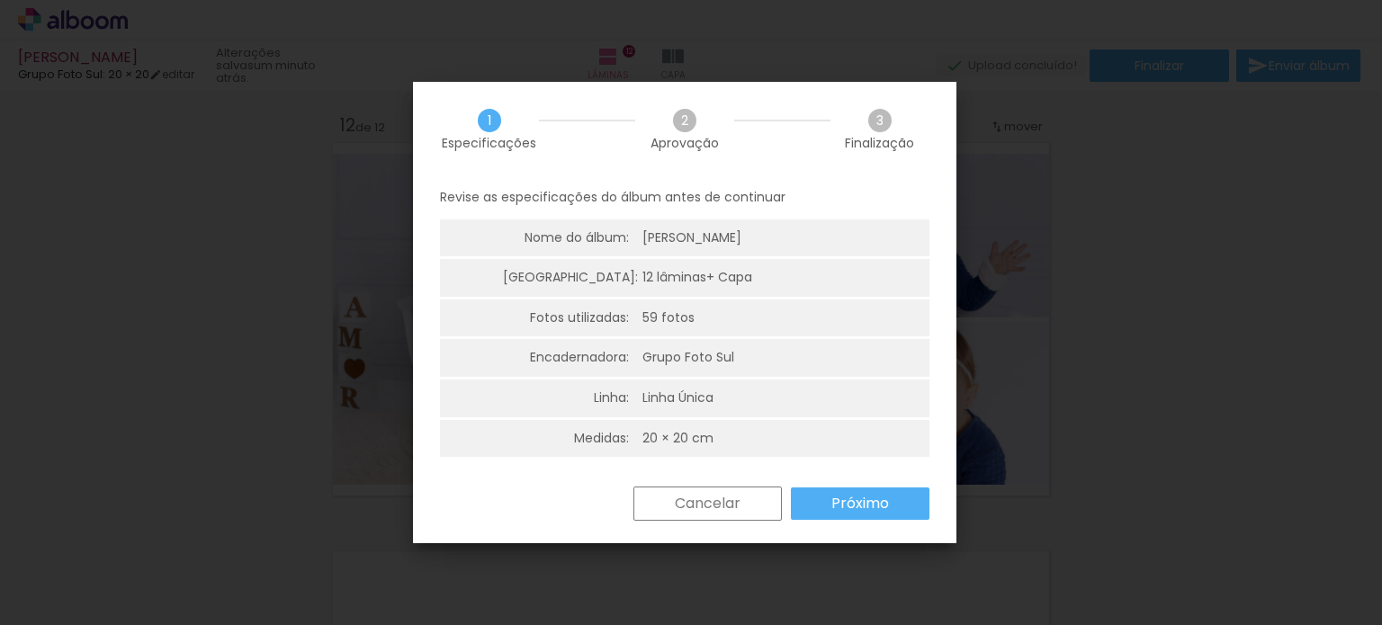
click at [0, 0] on slot "Próximo" at bounding box center [0, 0] width 0 height 0
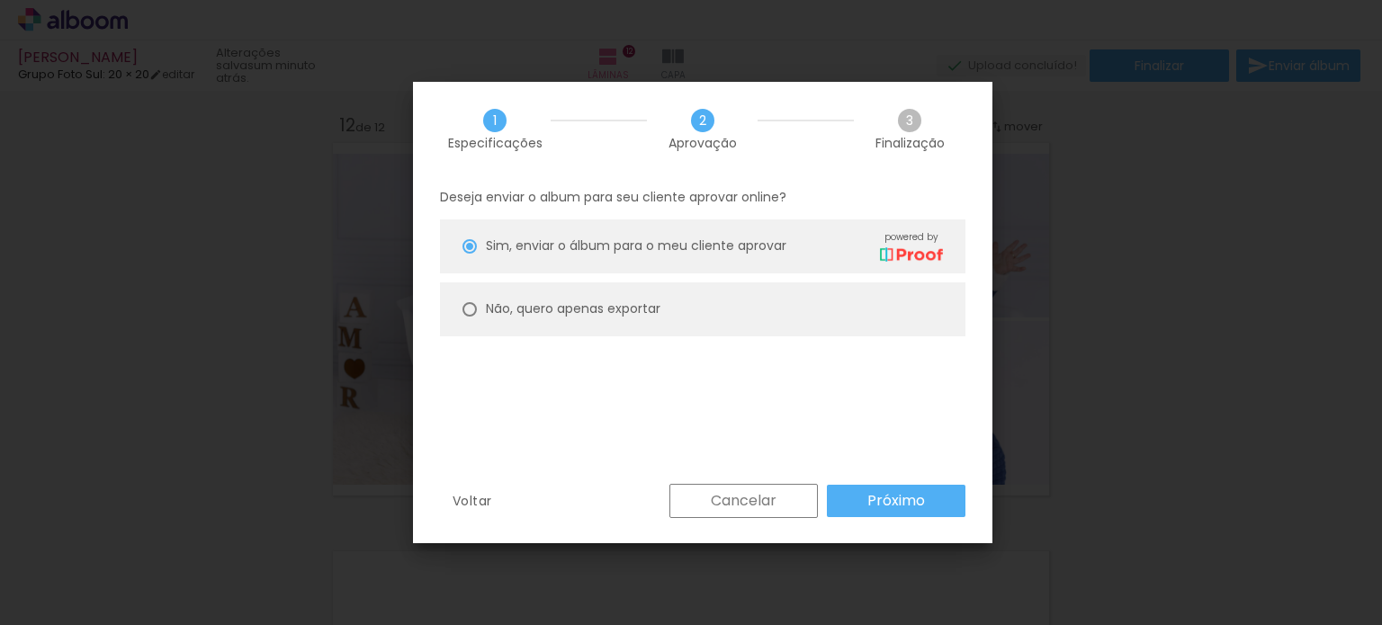
click at [0, 0] on slot "Não, quero apenas exportar" at bounding box center [0, 0] width 0 height 0
type paper-radio-button "on"
click at [919, 514] on paper-button "Próximo" at bounding box center [896, 501] width 139 height 32
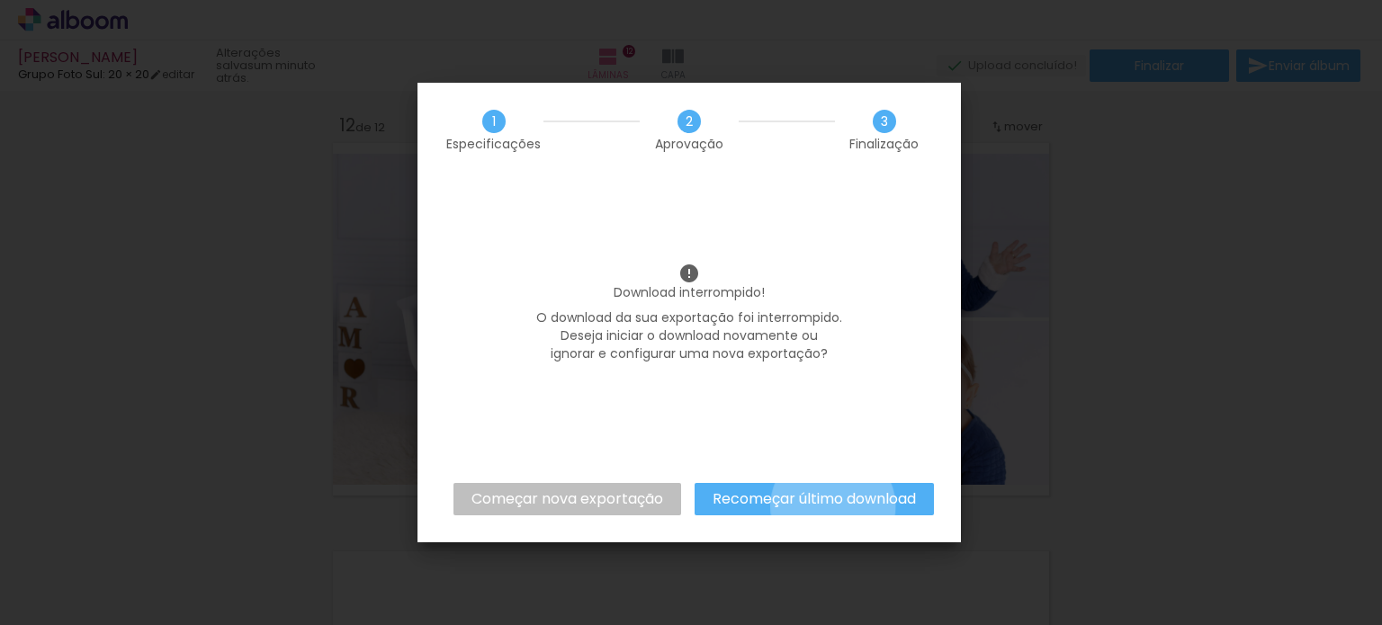
click at [0, 0] on slot "Recomeçar último download" at bounding box center [0, 0] width 0 height 0
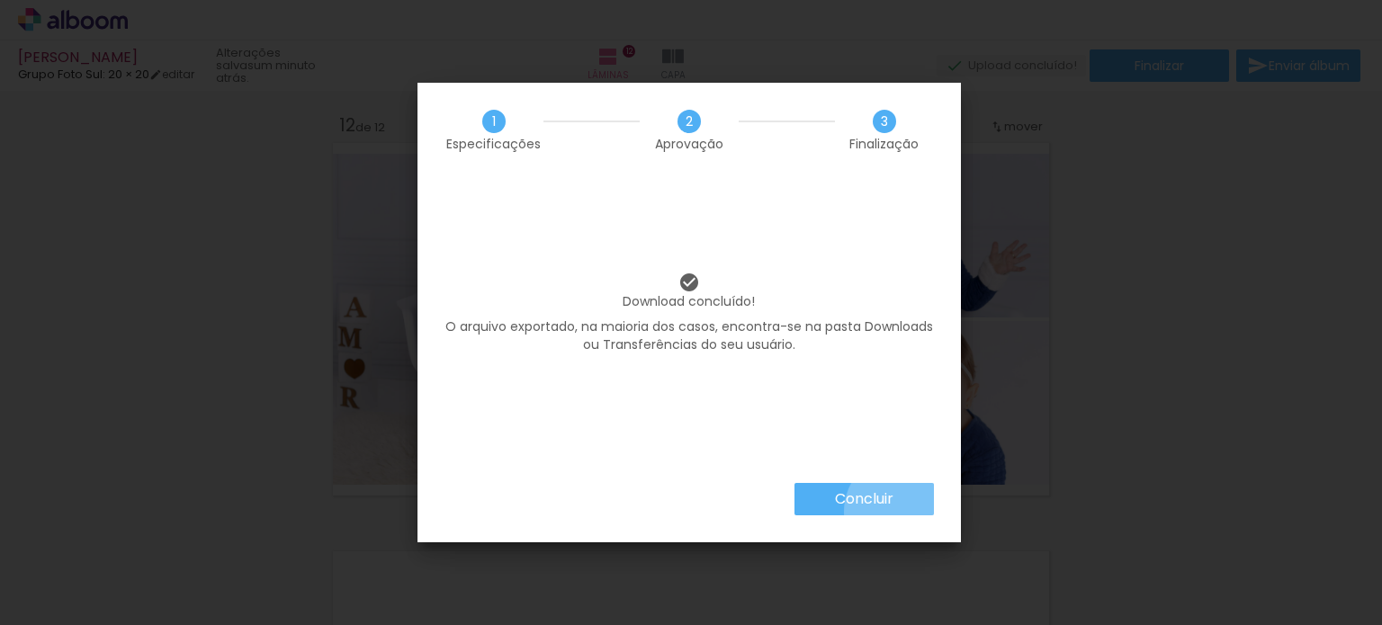
click at [903, 512] on paper-button "Concluir" at bounding box center [863, 499] width 139 height 32
